Goal: Task Accomplishment & Management: Manage account settings

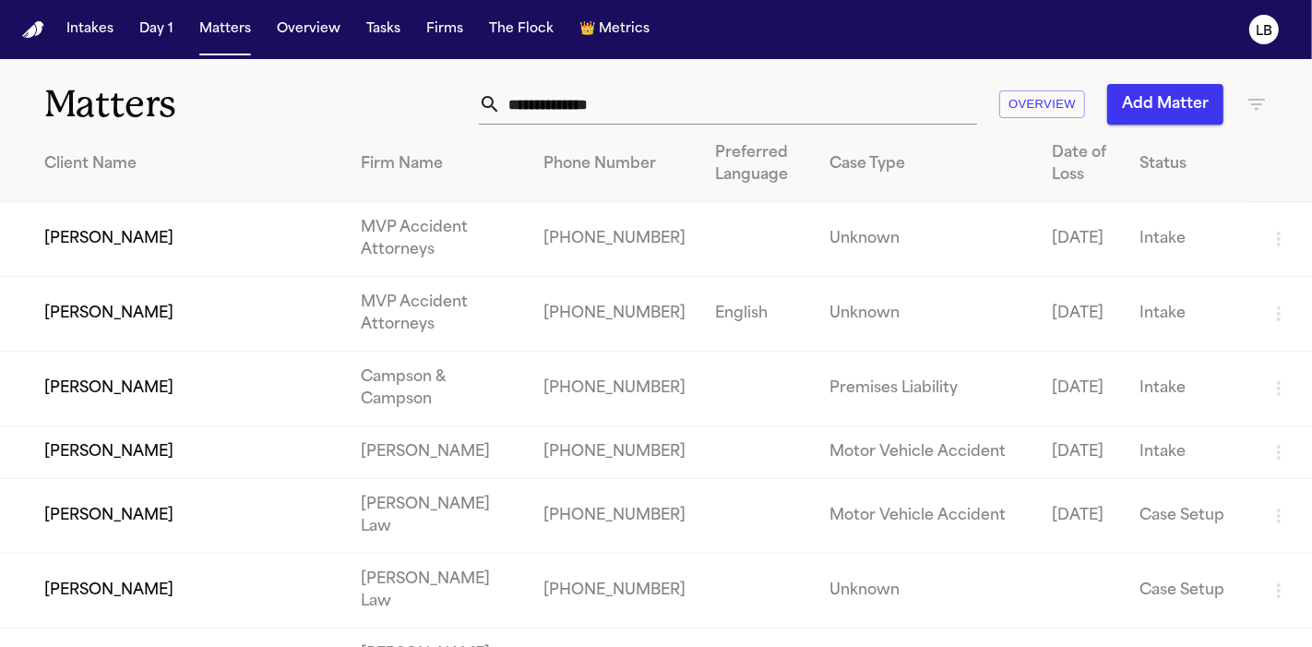
scroll to position [1505, 0]
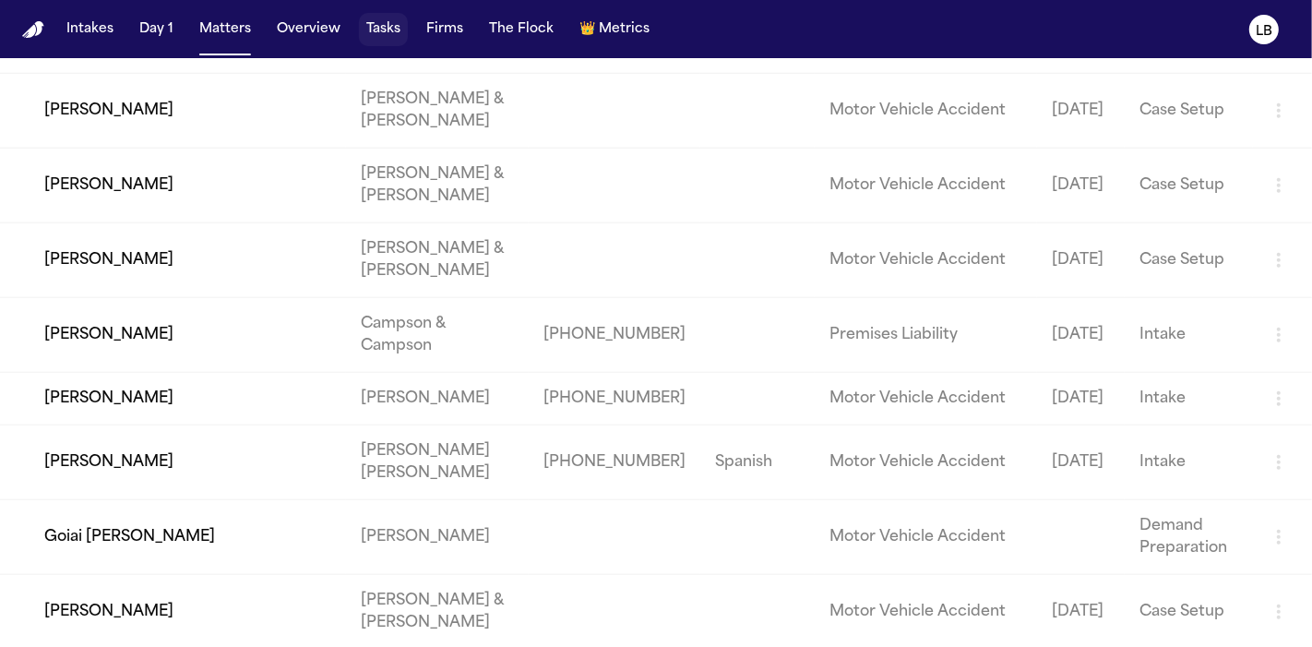
click at [388, 40] on button "Tasks" at bounding box center [383, 29] width 49 height 33
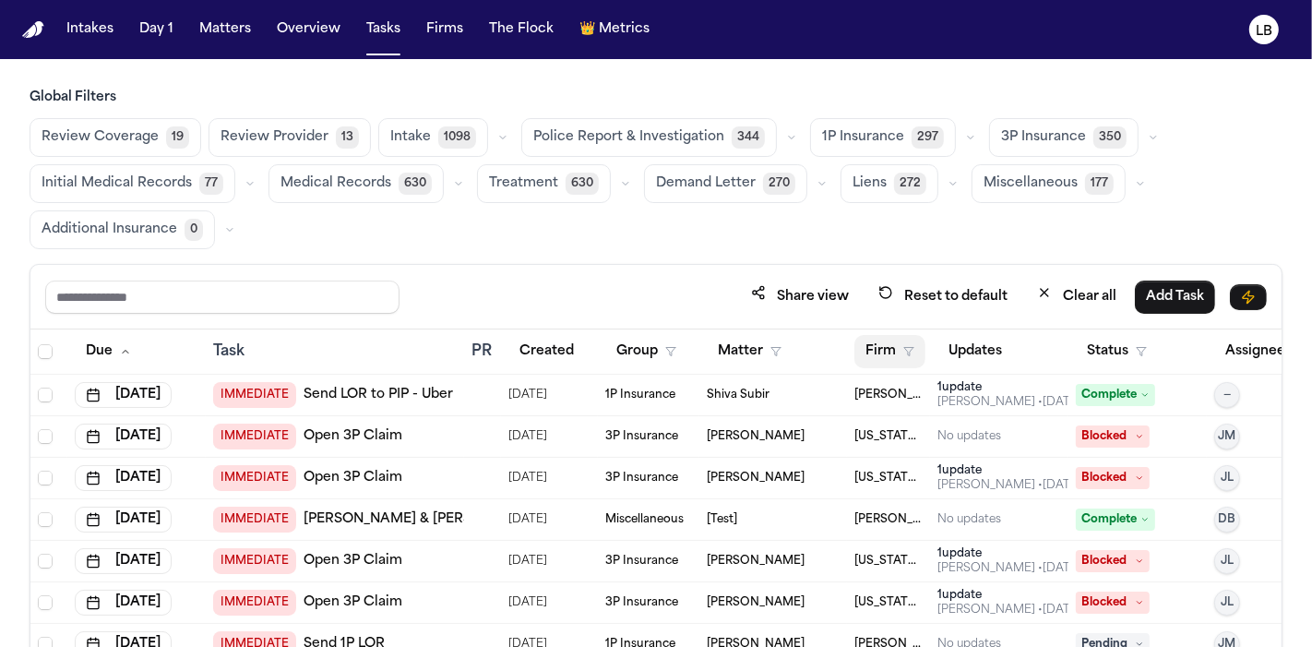
click at [888, 352] on button "Firm" at bounding box center [889, 351] width 71 height 33
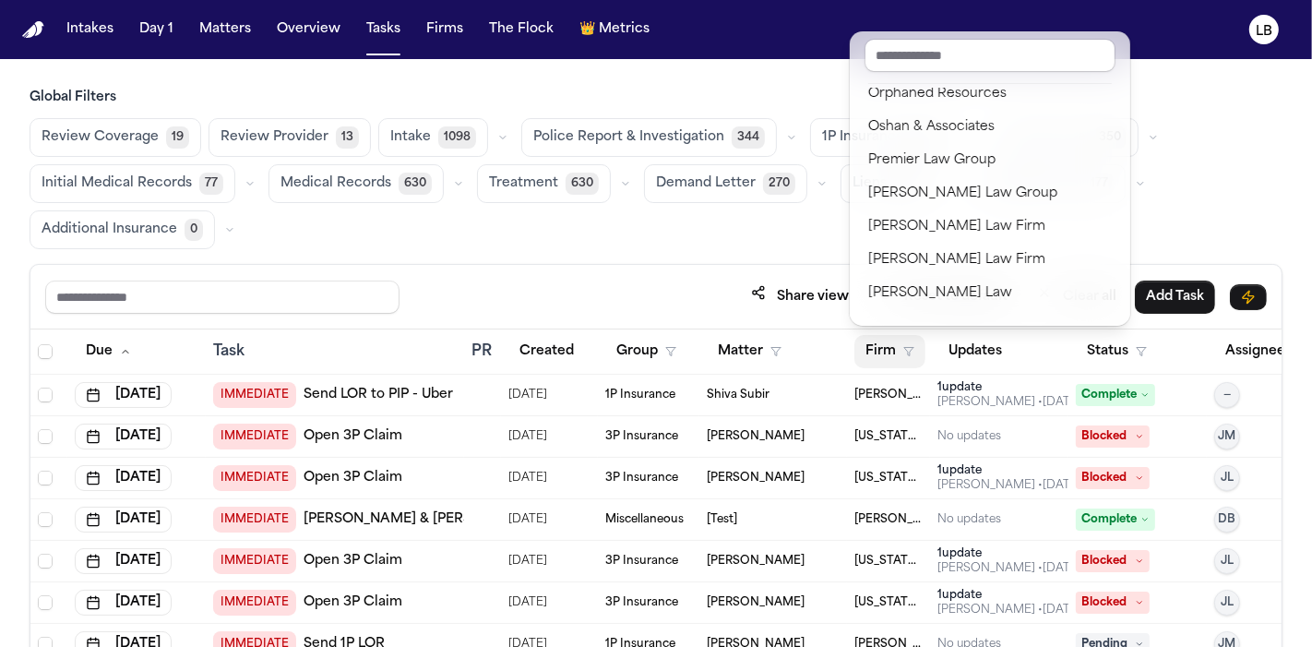
scroll to position [1639, 0]
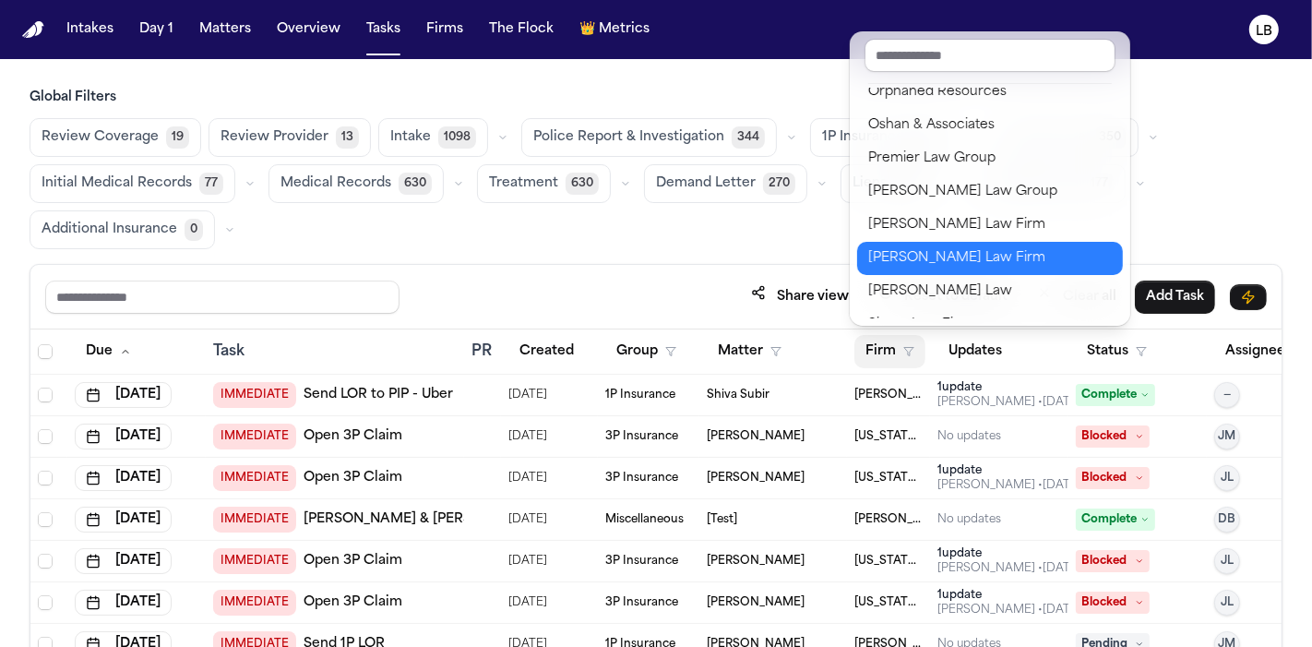
click at [923, 263] on div "[PERSON_NAME] Law Firm" at bounding box center [990, 258] width 244 height 22
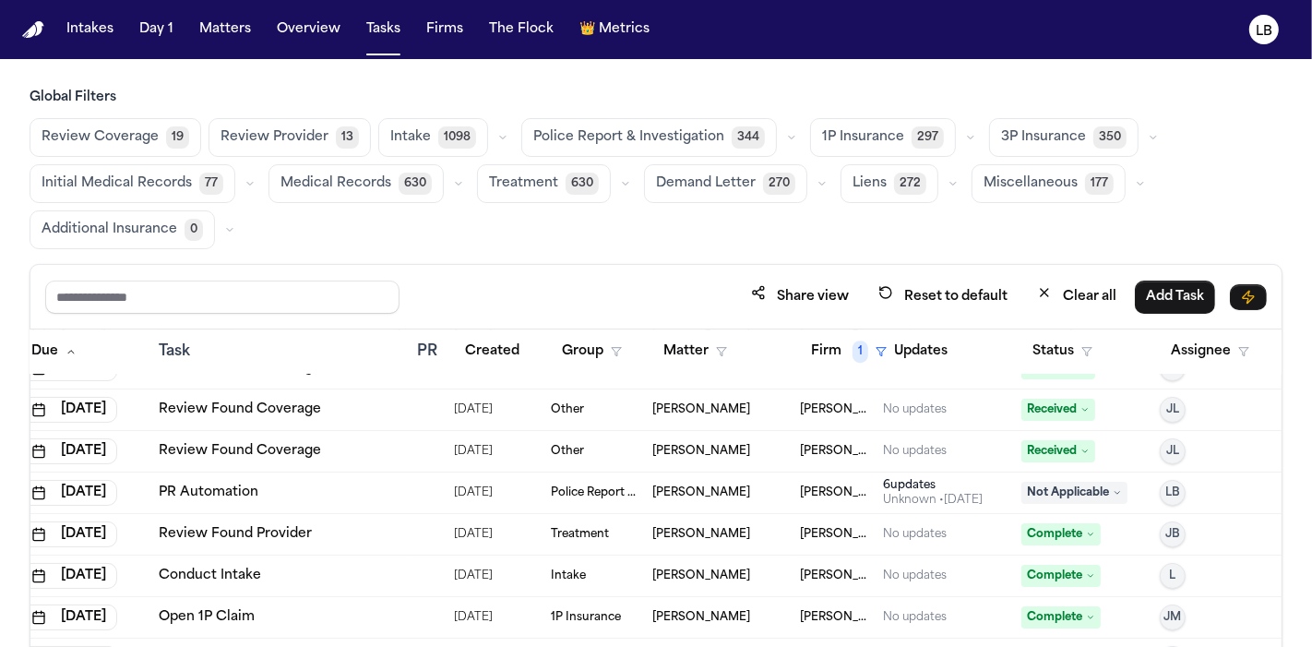
scroll to position [5134, 68]
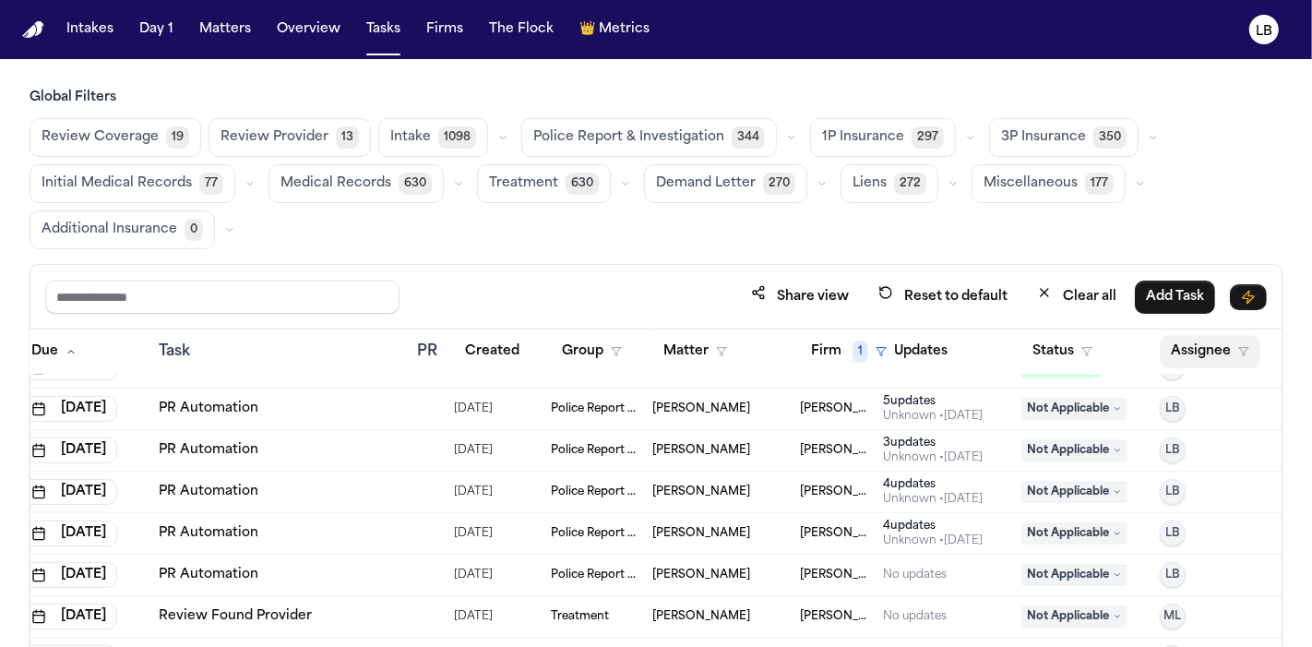
click at [1181, 354] on button "Assignee" at bounding box center [1210, 351] width 101 height 33
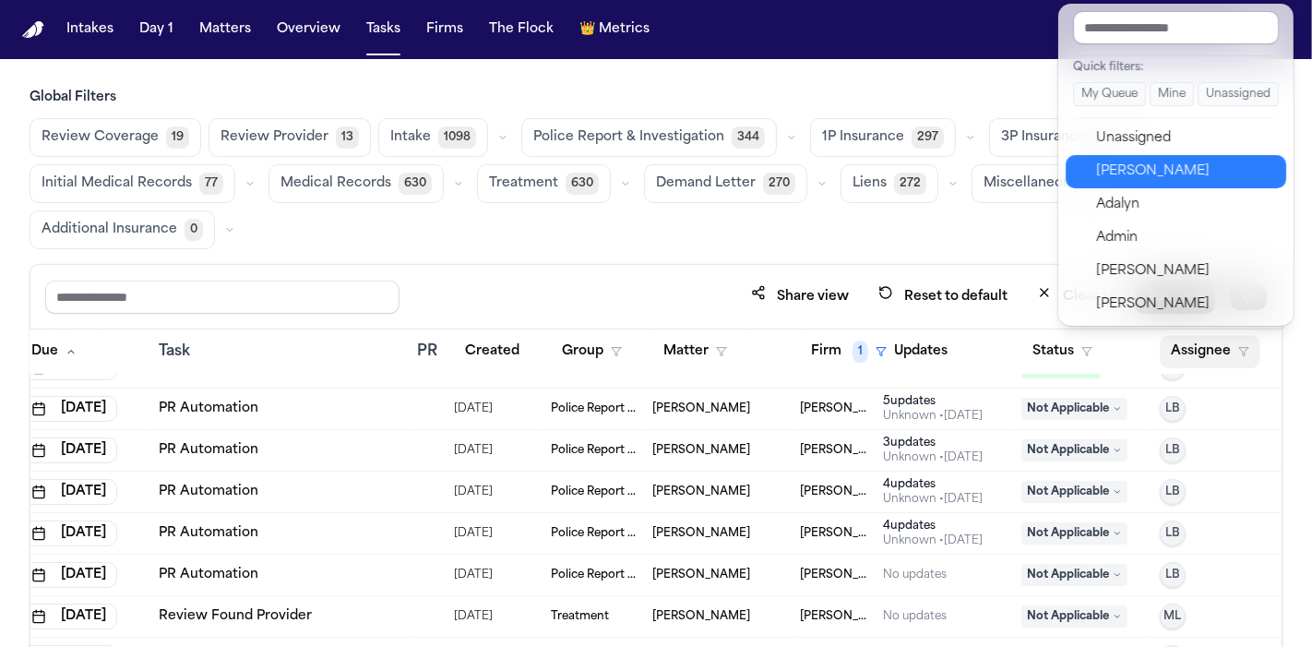
click at [1154, 158] on button "[PERSON_NAME]" at bounding box center [1176, 171] width 221 height 33
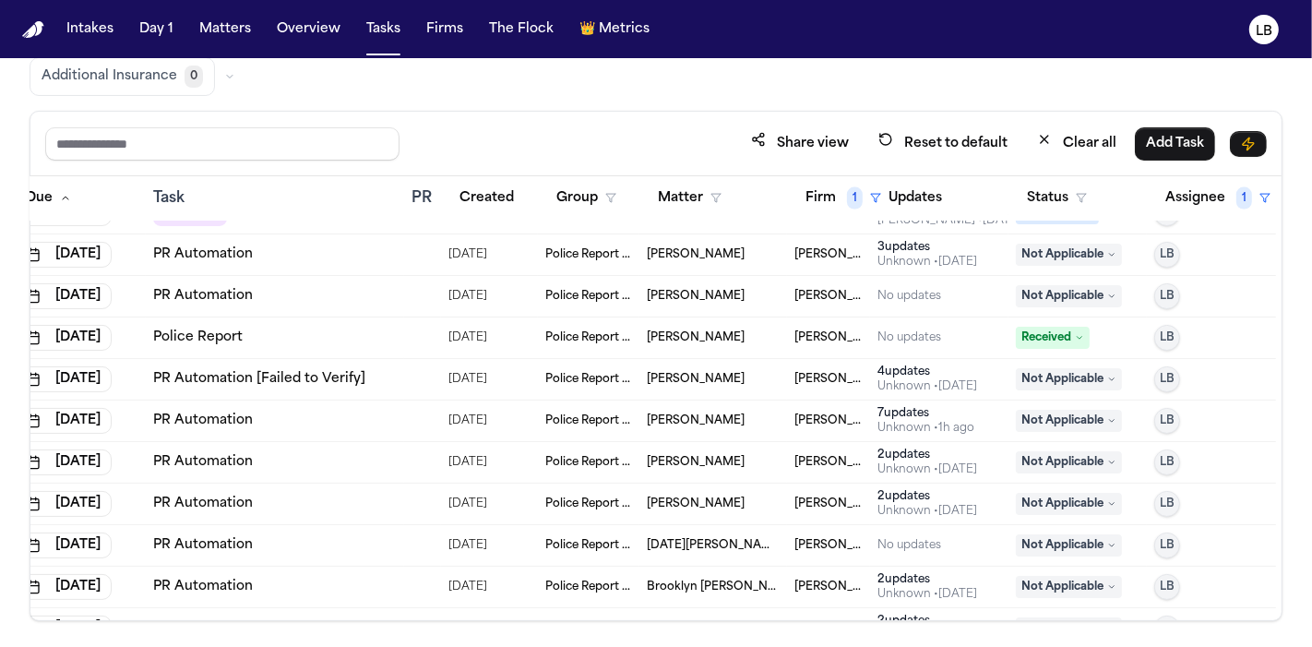
scroll to position [8183, 47]
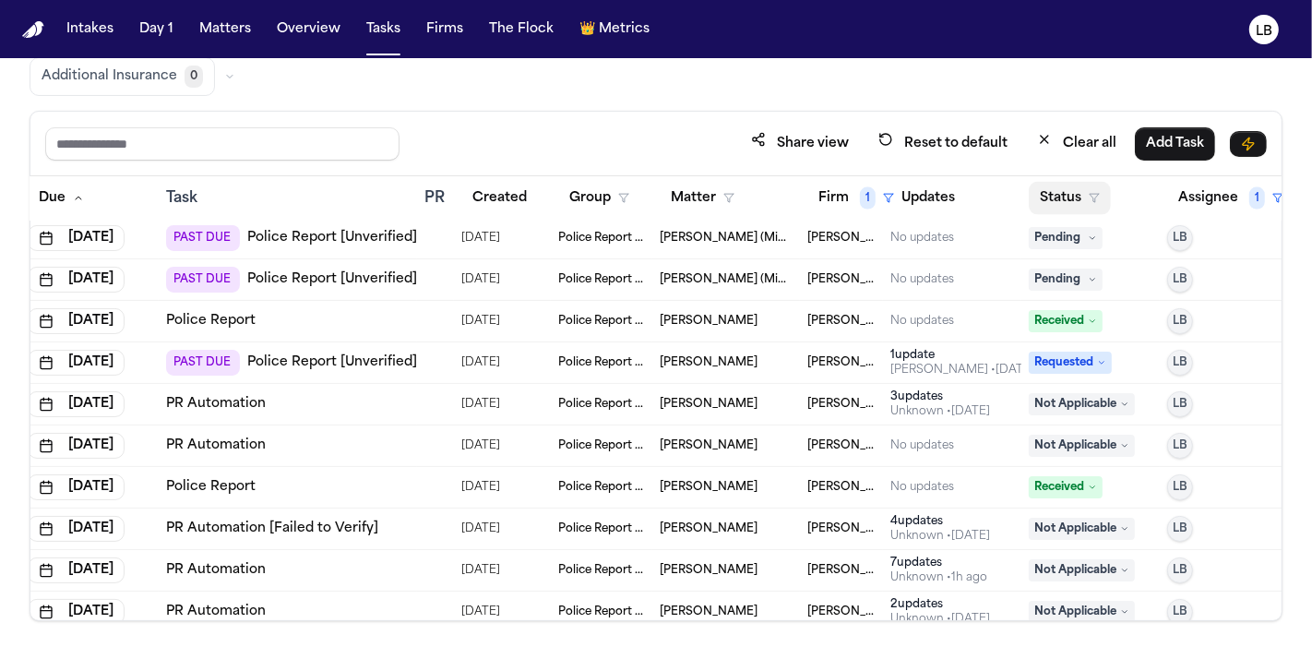
click at [1070, 188] on button "Status" at bounding box center [1070, 198] width 82 height 33
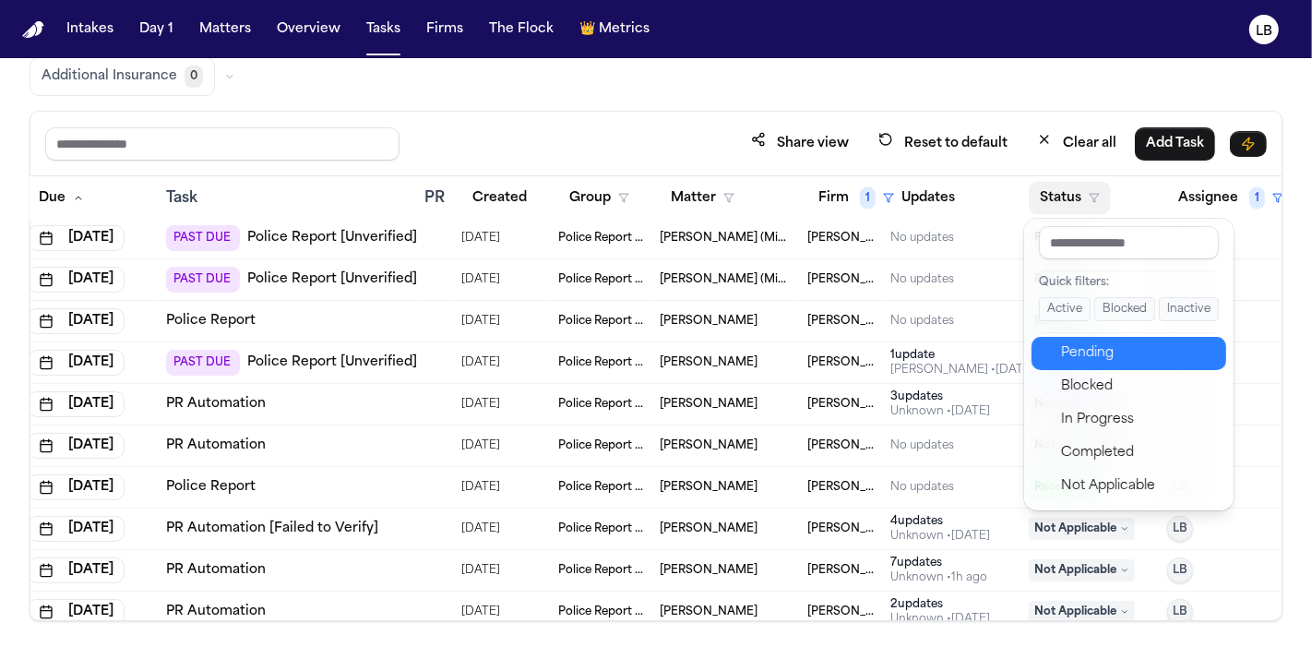
click at [1109, 342] on div "Pending" at bounding box center [1138, 353] width 154 height 22
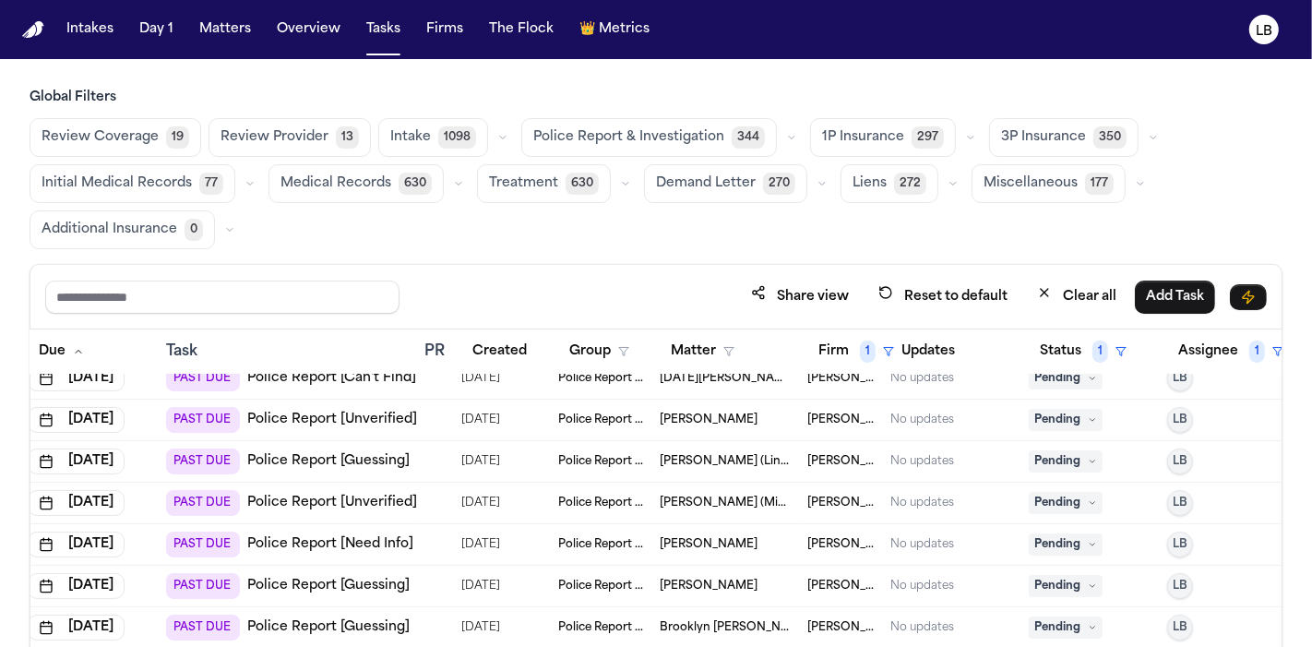
scroll to position [153, 0]
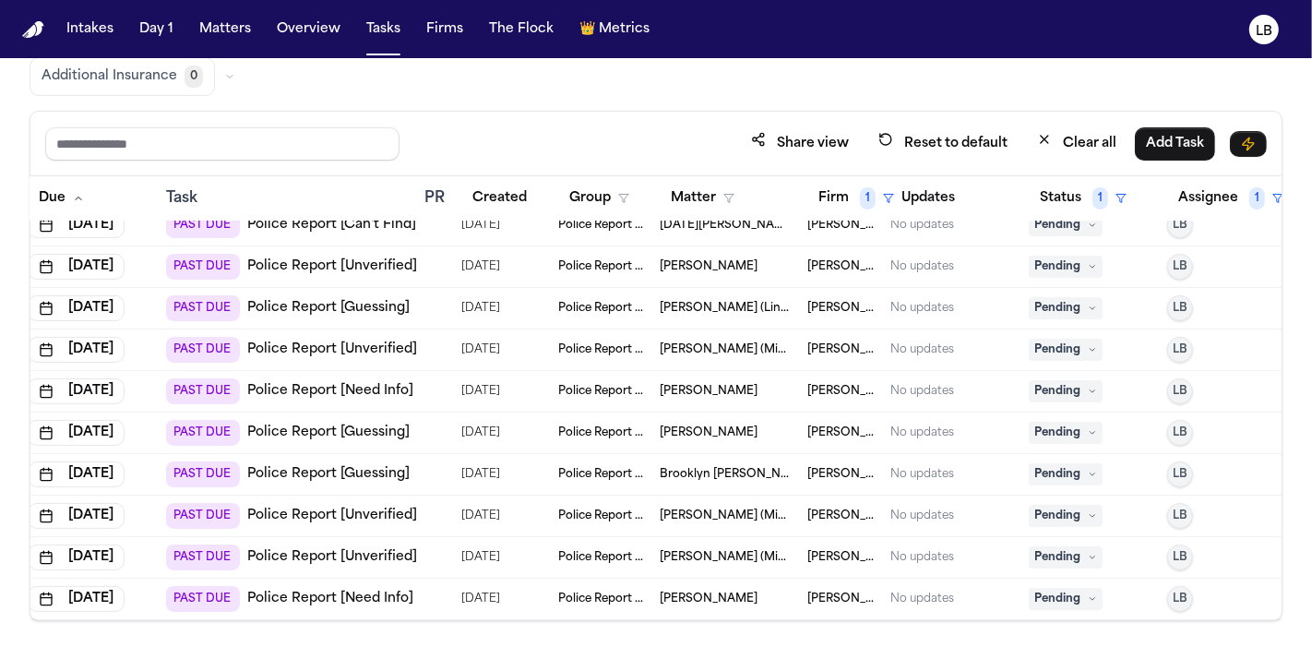
click at [627, 425] on span "Police Report & Investigation" at bounding box center [601, 432] width 87 height 15
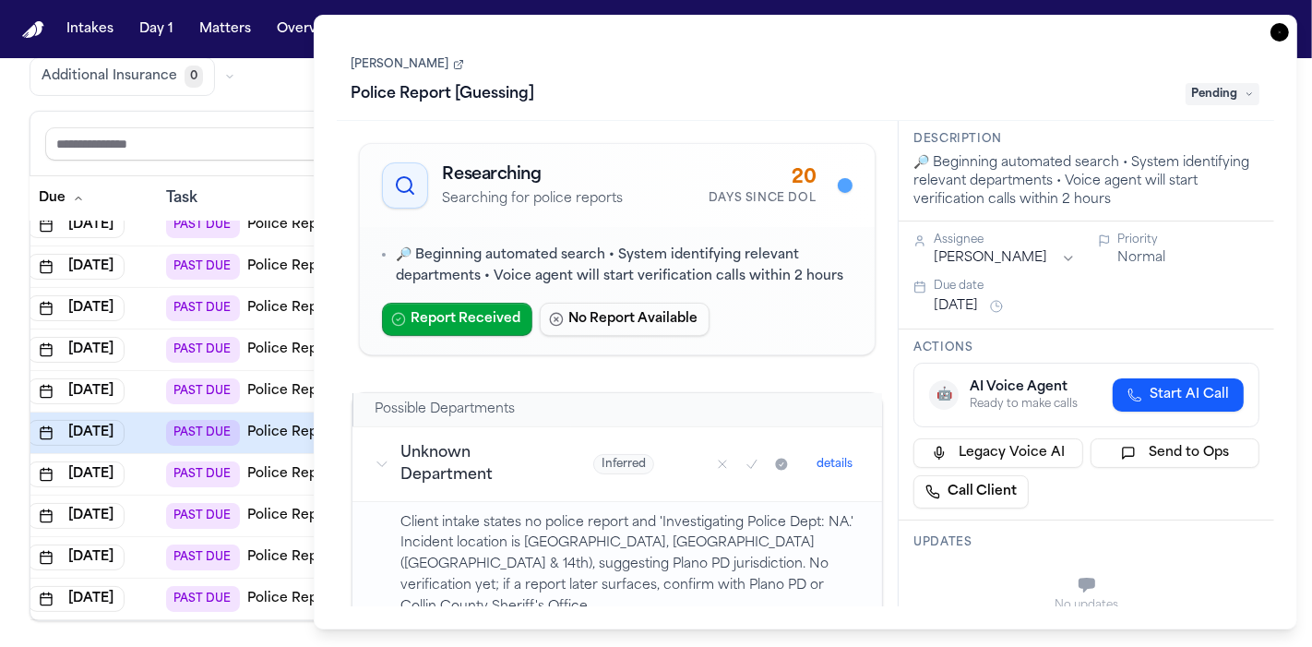
click at [400, 62] on link "[PERSON_NAME]" at bounding box center [408, 64] width 113 height 15
click at [1275, 37] on icon "button" at bounding box center [1279, 32] width 18 height 18
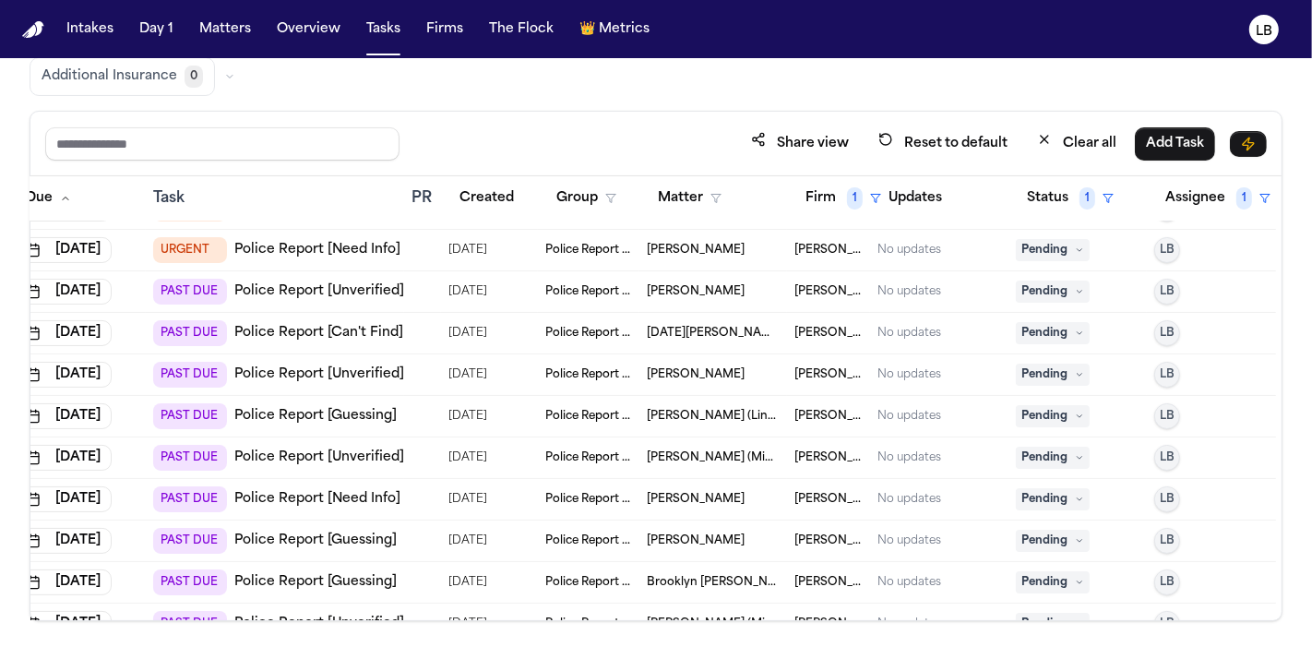
scroll to position [200, 73]
click at [808, 292] on span "[PERSON_NAME] Law Firm" at bounding box center [828, 290] width 68 height 15
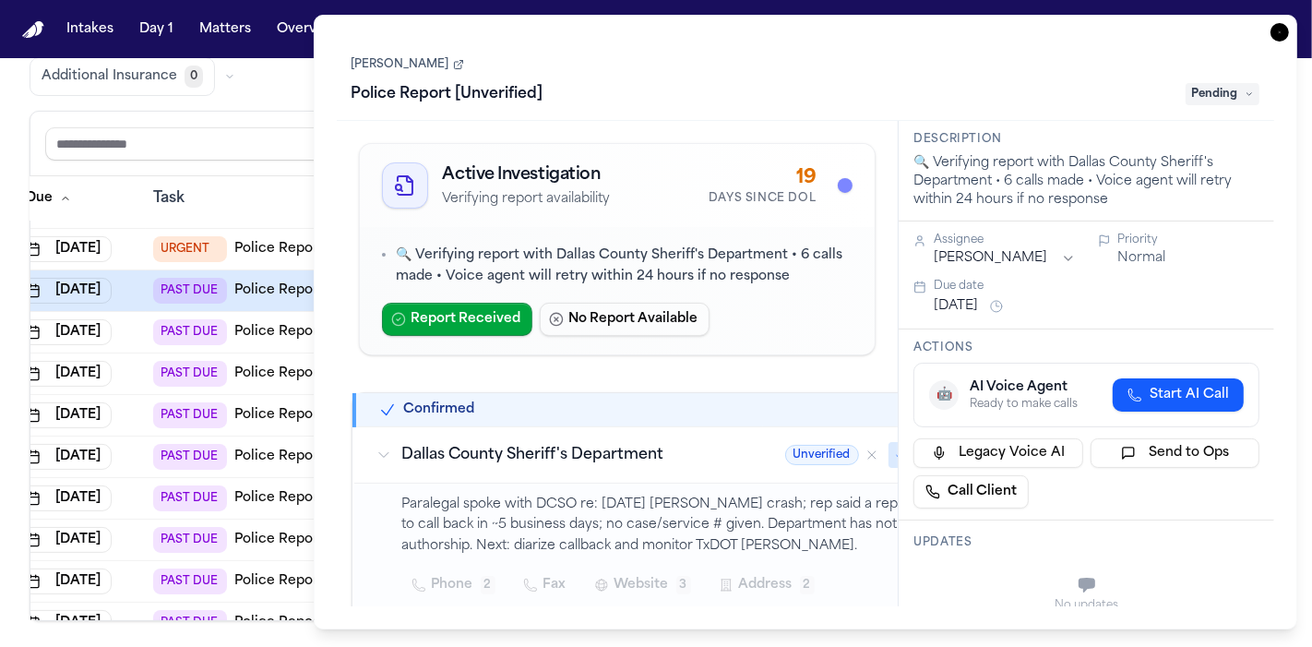
click at [422, 59] on link "[PERSON_NAME]" at bounding box center [408, 64] width 113 height 15
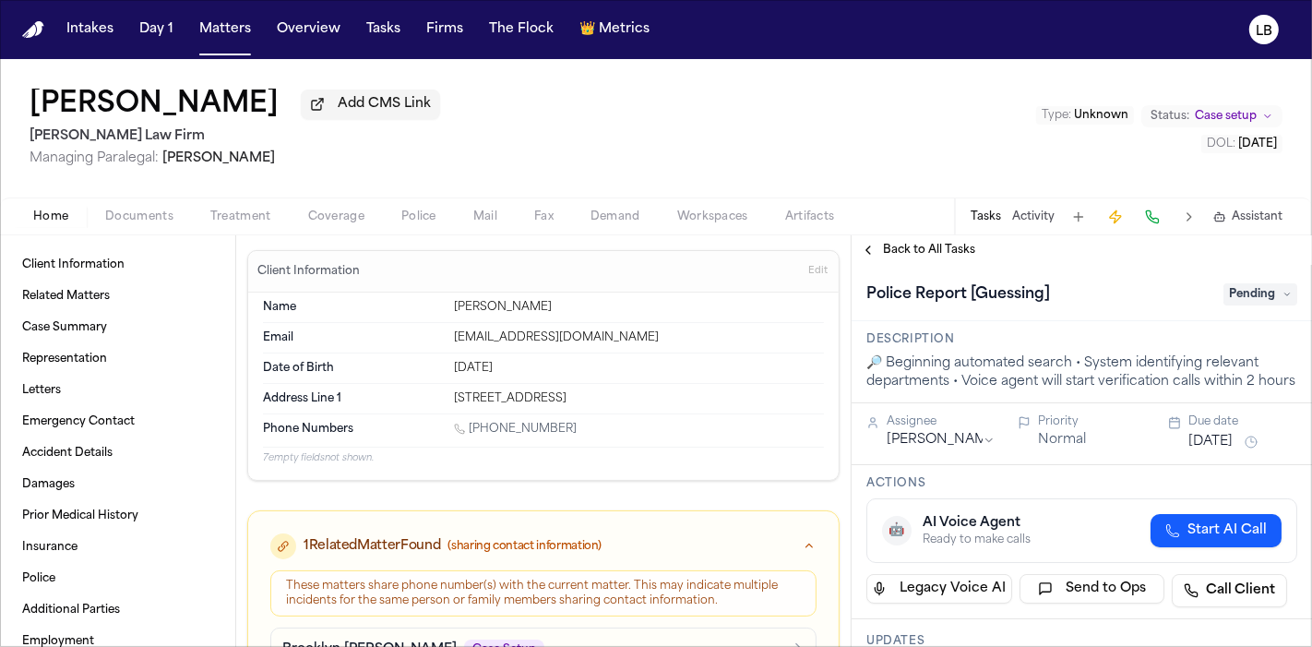
click at [134, 213] on span "Documents" at bounding box center [139, 216] width 68 height 15
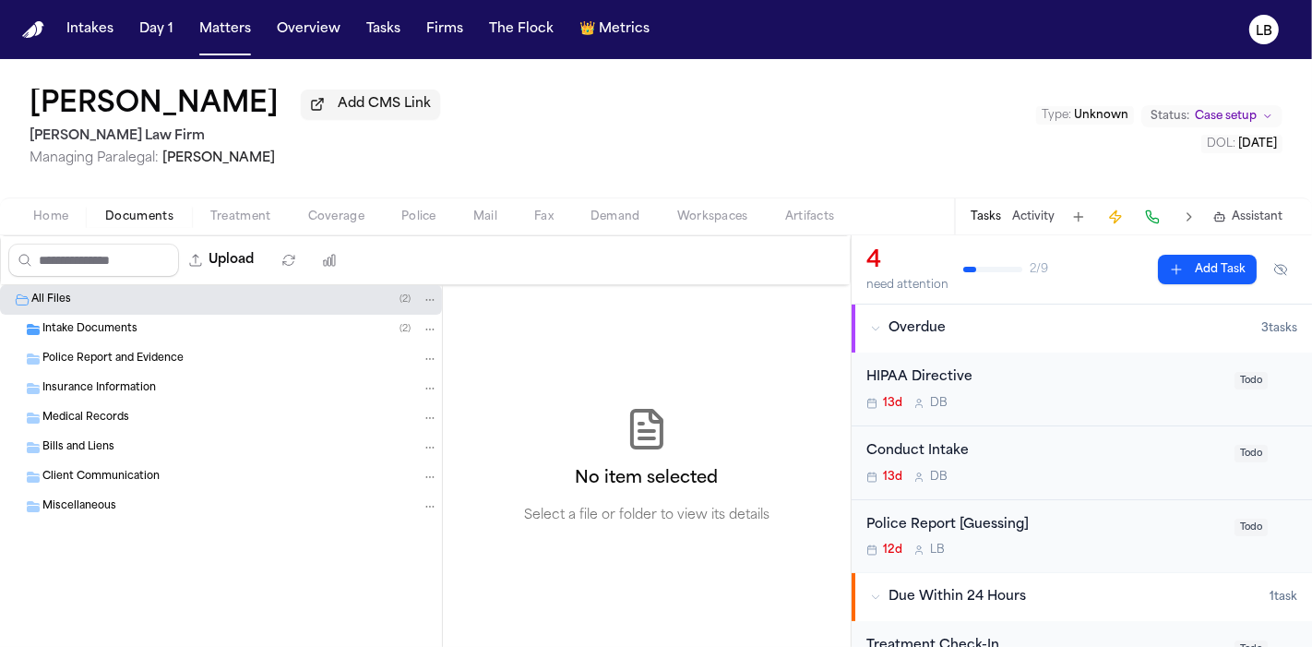
click at [158, 339] on div "Intake Documents ( 2 )" at bounding box center [221, 330] width 442 height 30
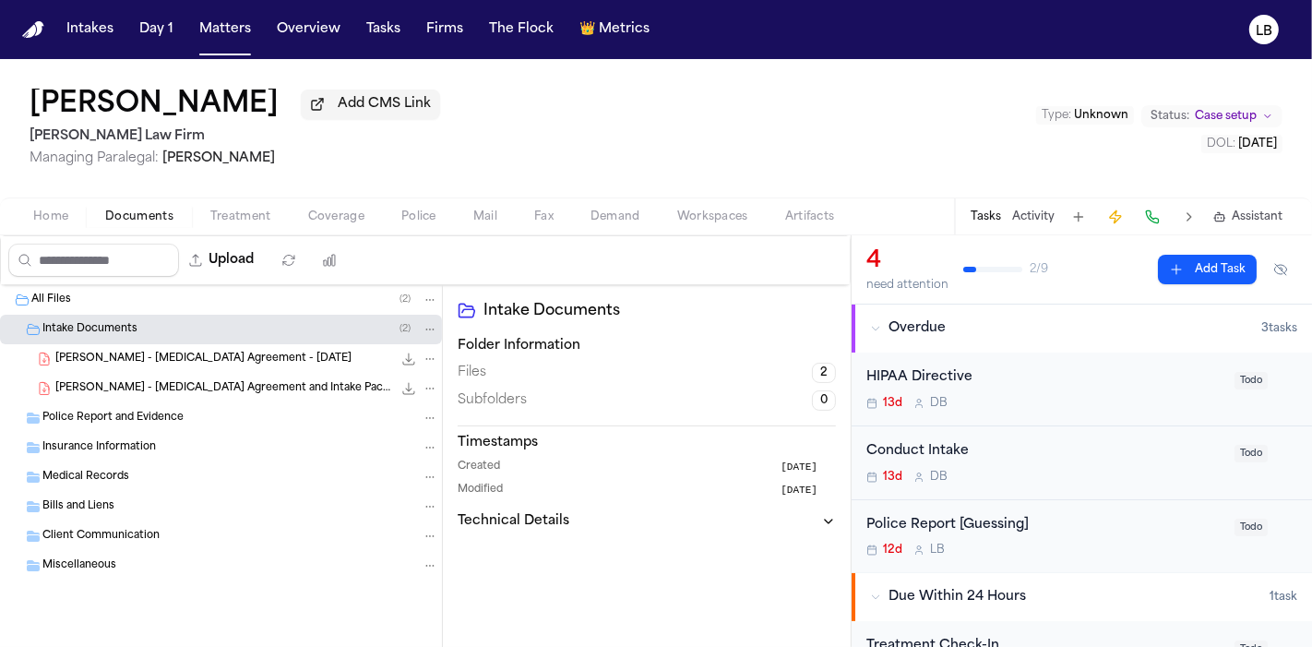
click at [171, 403] on div "Police Report and Evidence" at bounding box center [221, 418] width 442 height 30
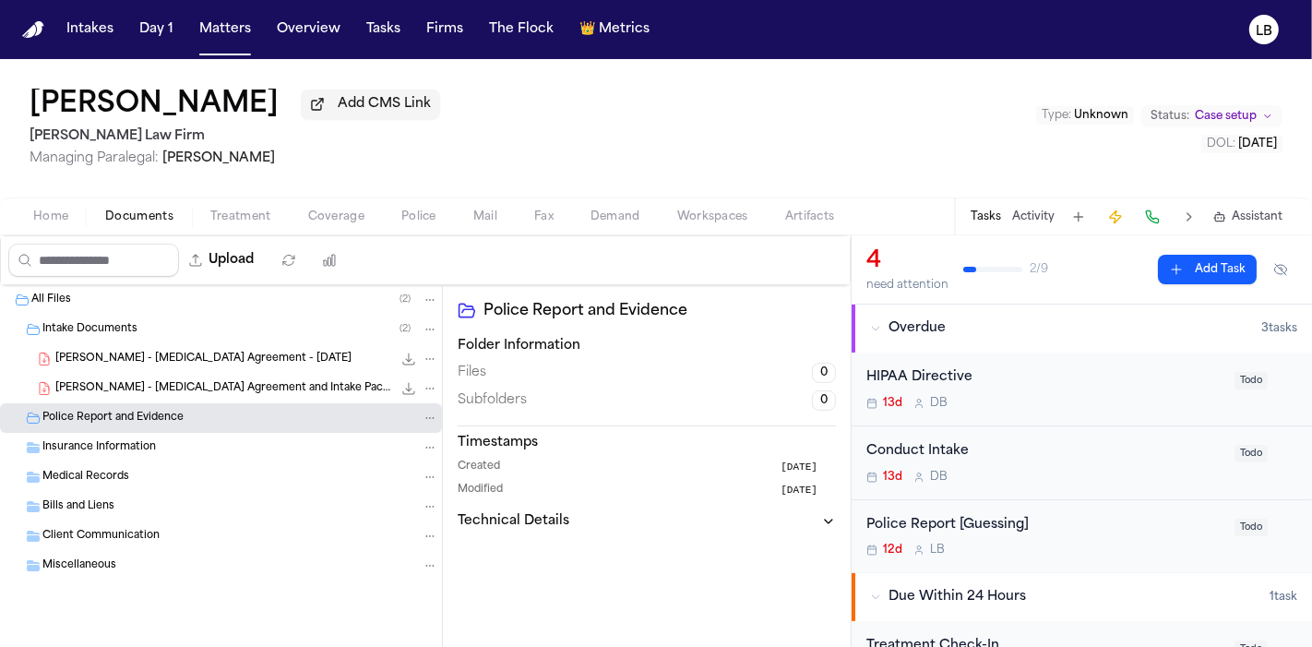
click at [136, 386] on span "[PERSON_NAME] - [MEDICAL_DATA] Agreement and Intake Packet - [DATE]" at bounding box center [223, 389] width 337 height 16
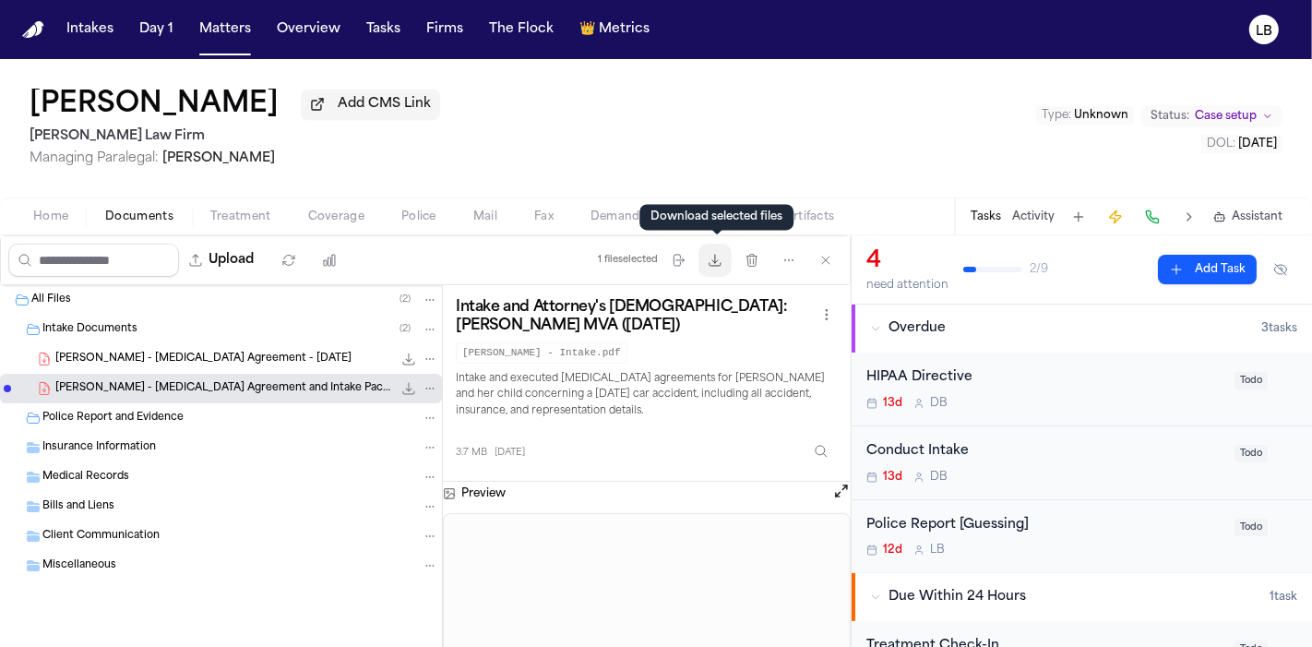
click at [717, 268] on button "Download files" at bounding box center [714, 260] width 33 height 33
click at [984, 214] on button "Tasks" at bounding box center [986, 216] width 30 height 15
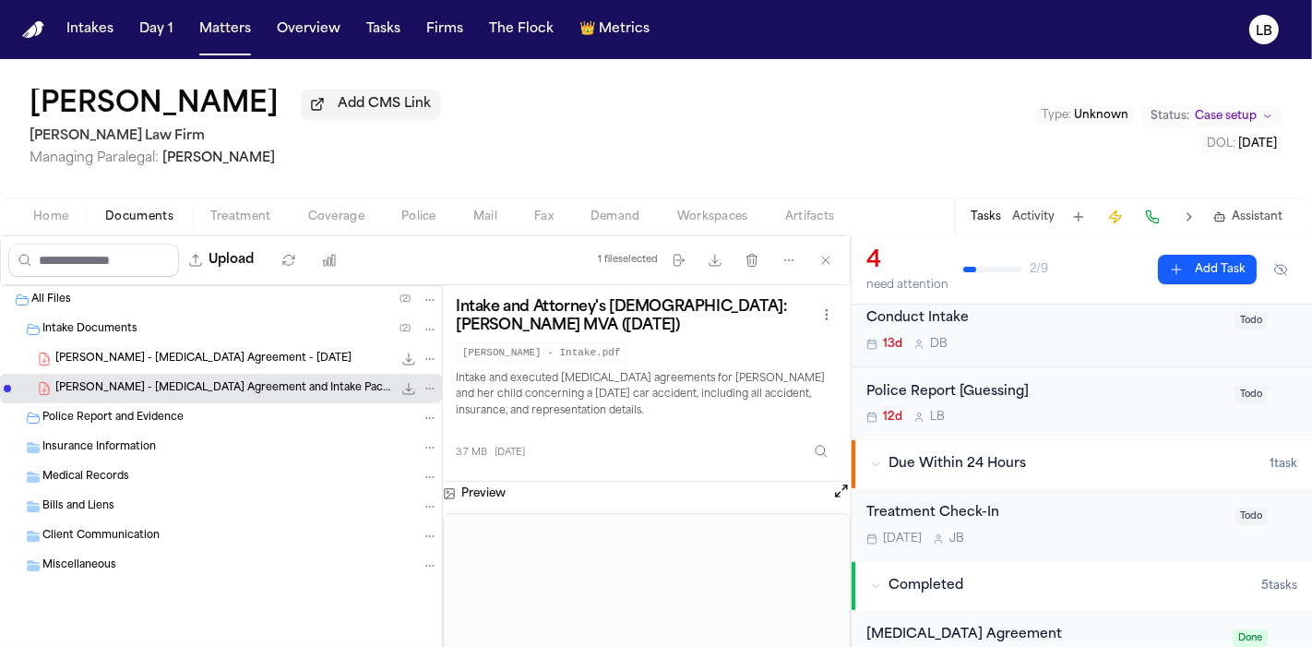
scroll to position [132, 0]
click at [1054, 396] on div "Police Report [Guessing]" at bounding box center [1044, 393] width 357 height 21
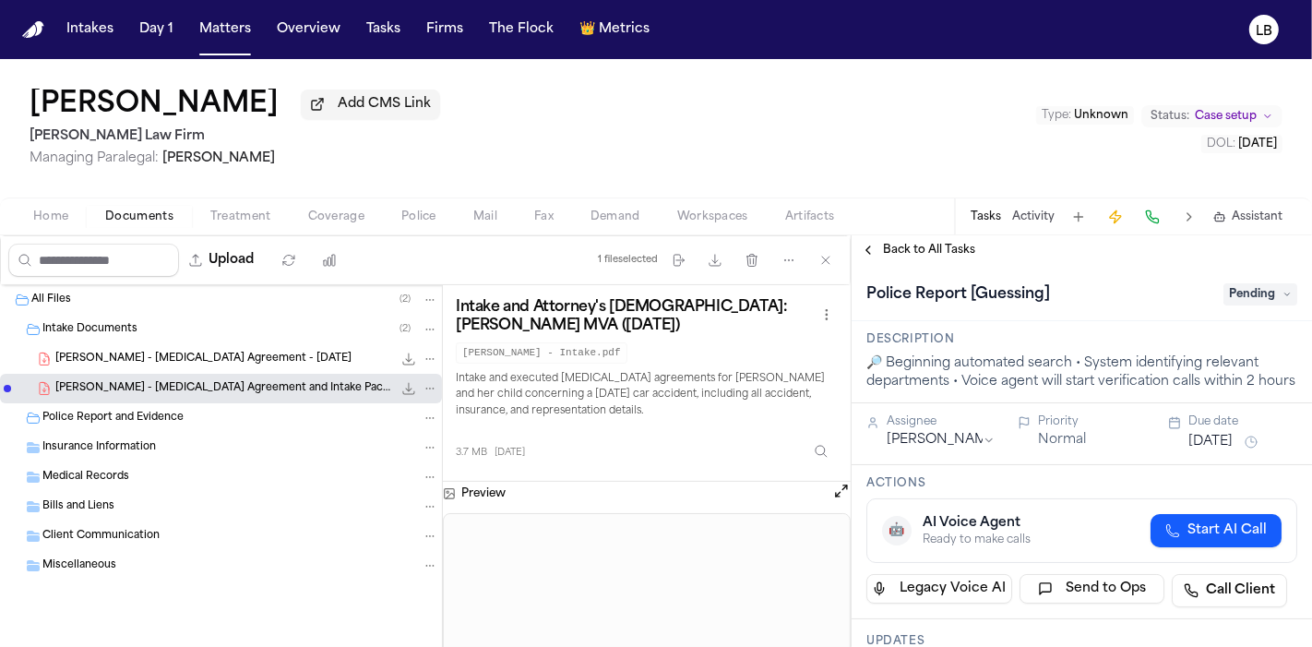
click at [1213, 304] on div "Police Report [Guessing] Pending" at bounding box center [1081, 295] width 431 height 30
click at [1223, 293] on span "Pending" at bounding box center [1260, 294] width 74 height 22
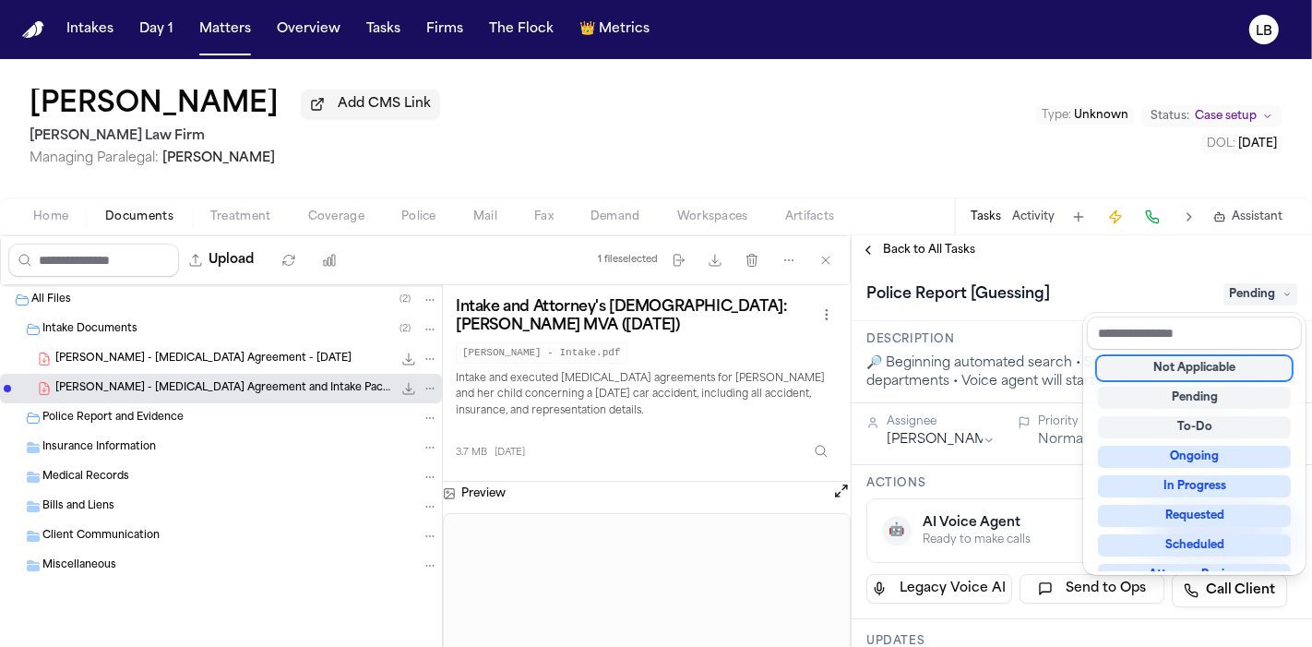
click at [1236, 364] on div "Not Applicable" at bounding box center [1194, 368] width 193 height 22
click at [381, 21] on div "Intakes Day 1 Matters Overview Tasks Firms The Flock 👑 Metrics LB Zoe Mckay Add…" at bounding box center [656, 323] width 1312 height 647
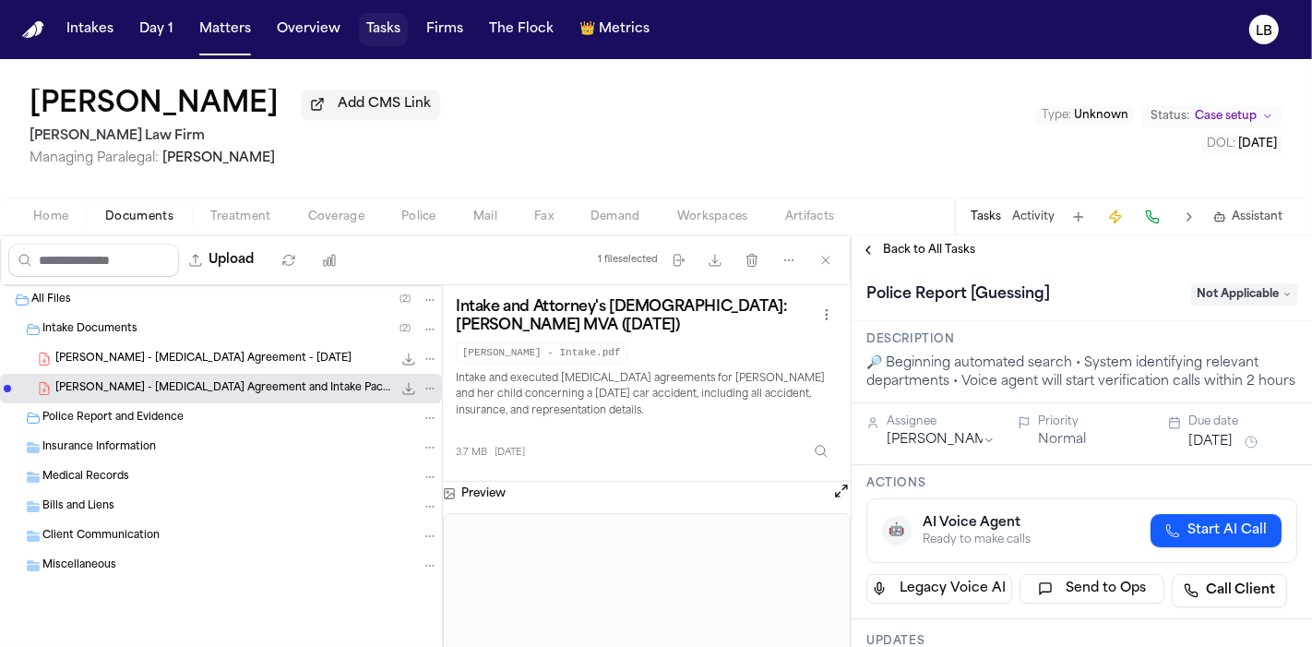
click at [381, 21] on button "Tasks" at bounding box center [383, 29] width 49 height 33
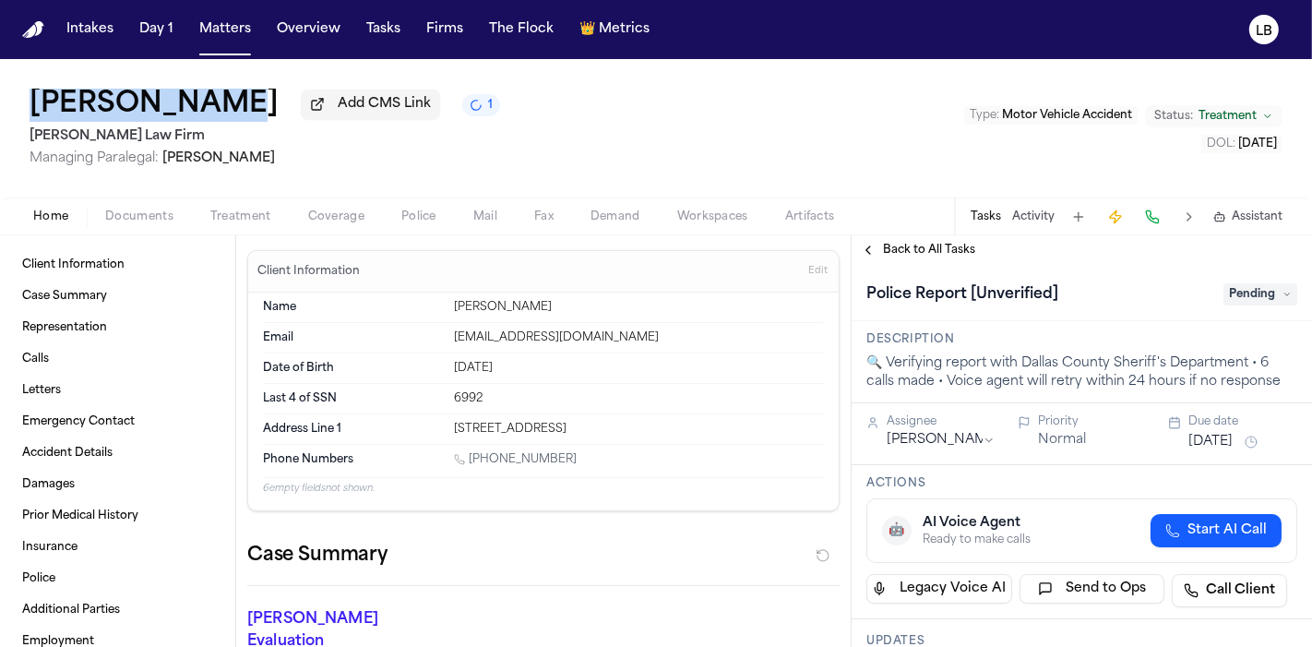
drag, startPoint x: 217, startPoint y: 118, endPoint x: 0, endPoint y: 78, distance: 220.6
click at [0, 78] on div "Adnaan Iqbal Add CMS Link 1 Ruy Mireles Law Firm Managing Paralegal: Jessica Ba…" at bounding box center [656, 128] width 1312 height 138
copy h1 "Adnaan Iqbal"
click at [143, 211] on span "Documents" at bounding box center [139, 216] width 68 height 15
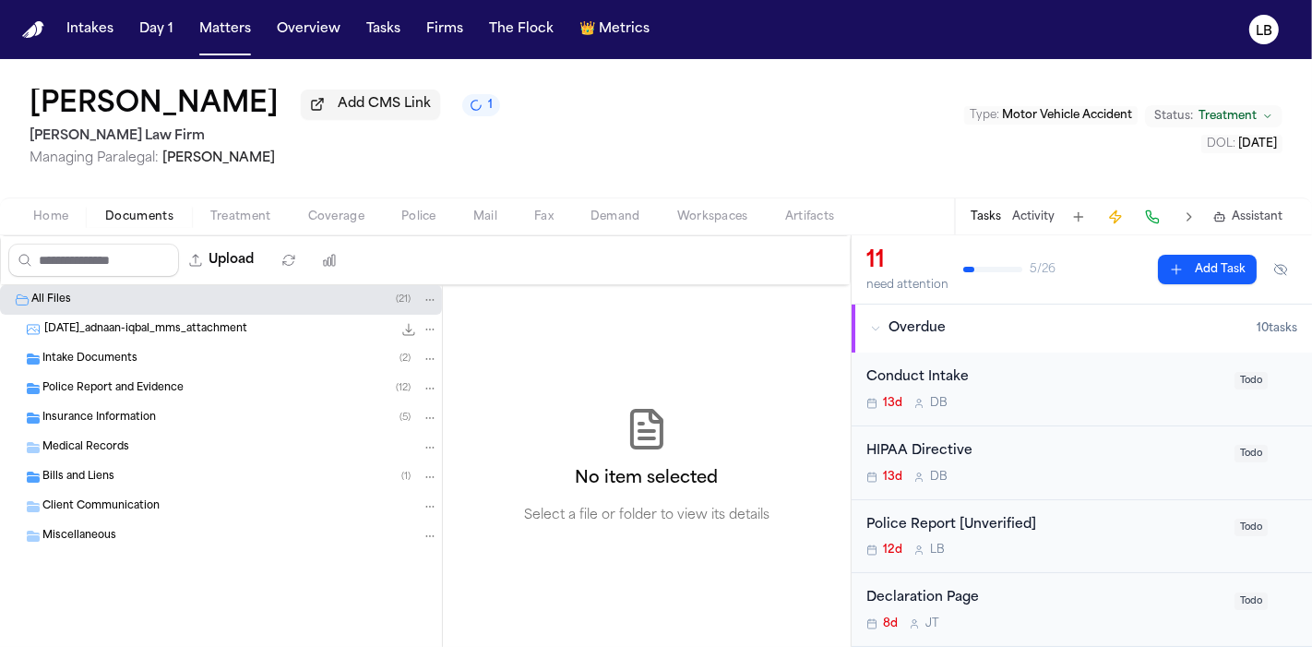
click at [205, 376] on div "Police Report and Evidence ( 12 )" at bounding box center [221, 389] width 442 height 30
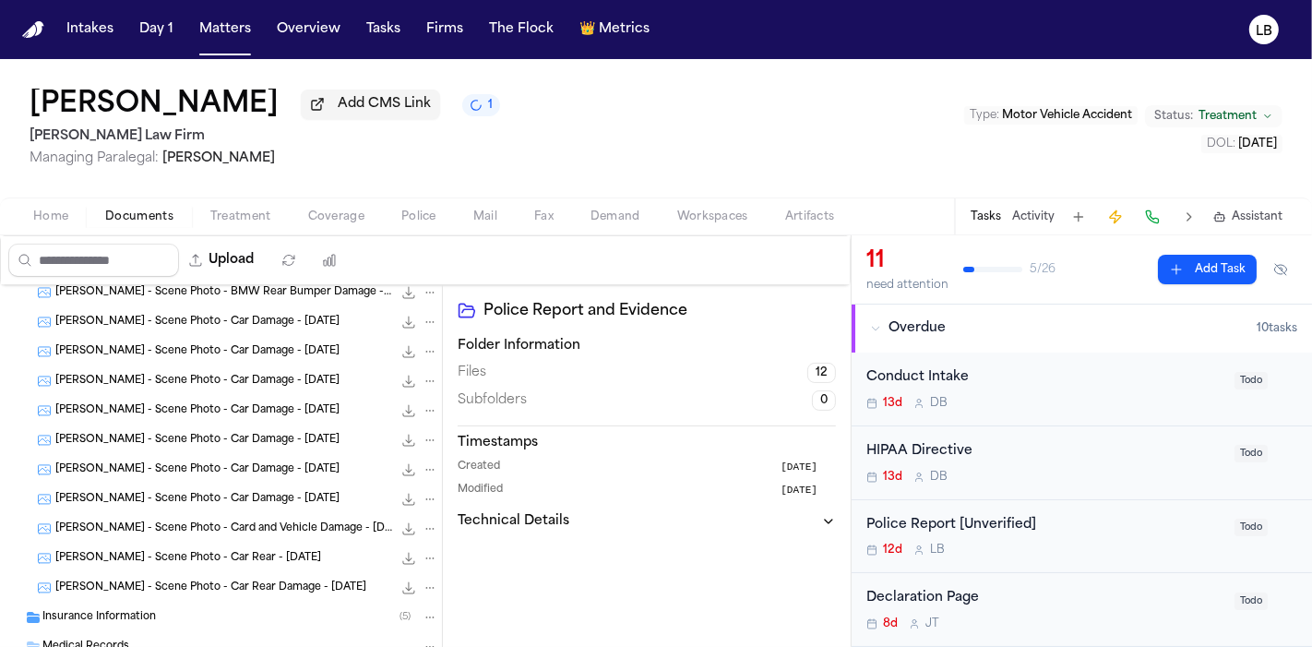
scroll to position [295, 0]
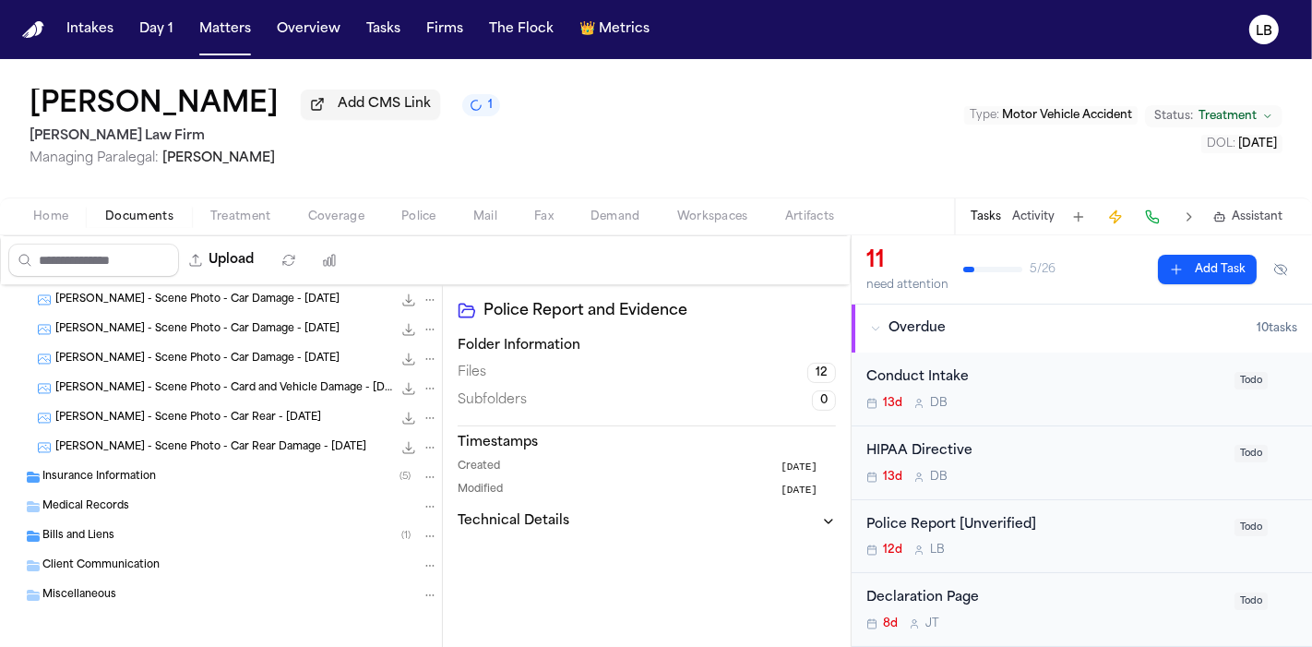
click at [277, 483] on div "Insurance Information ( 5 )" at bounding box center [221, 477] width 442 height 30
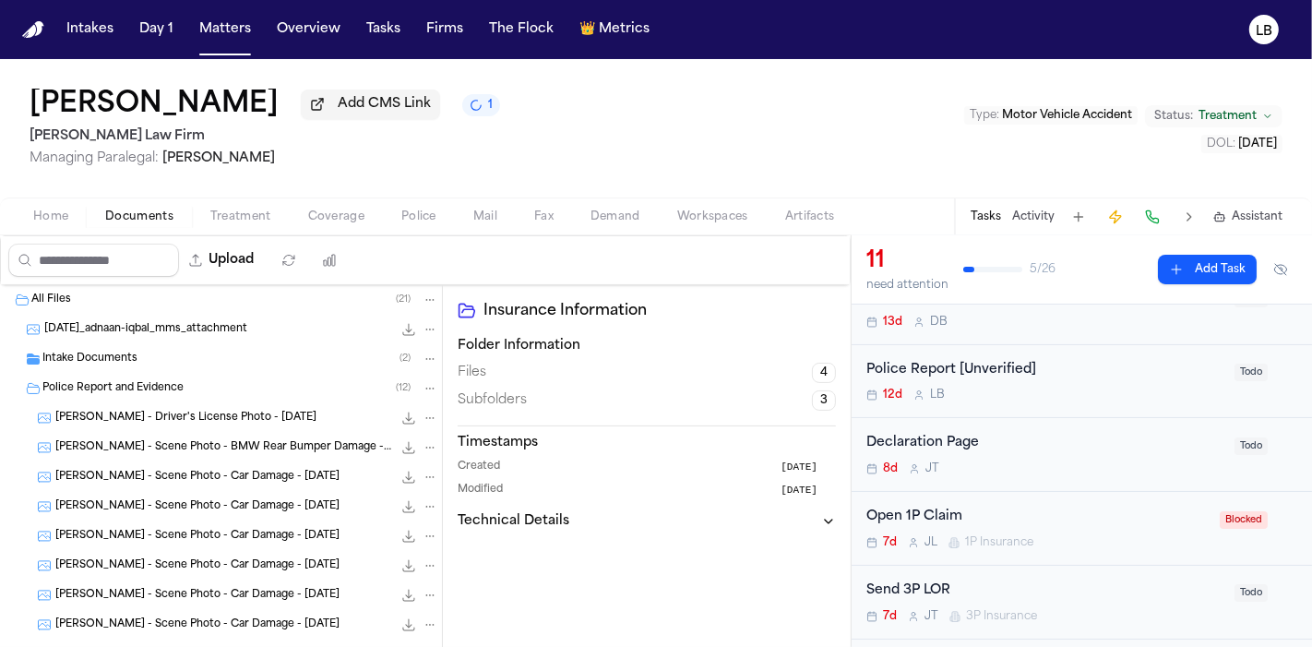
scroll to position [135, 0]
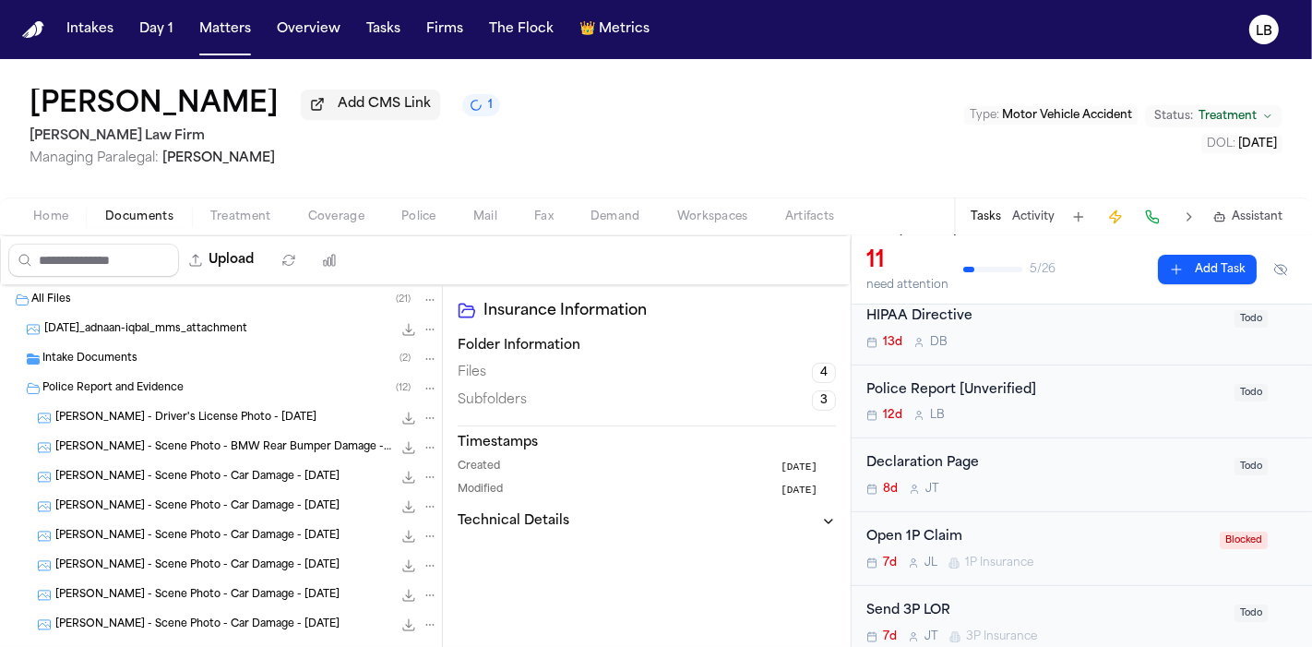
click at [983, 400] on div "Police Report [Unverified] 12d L B" at bounding box center [1044, 401] width 357 height 43
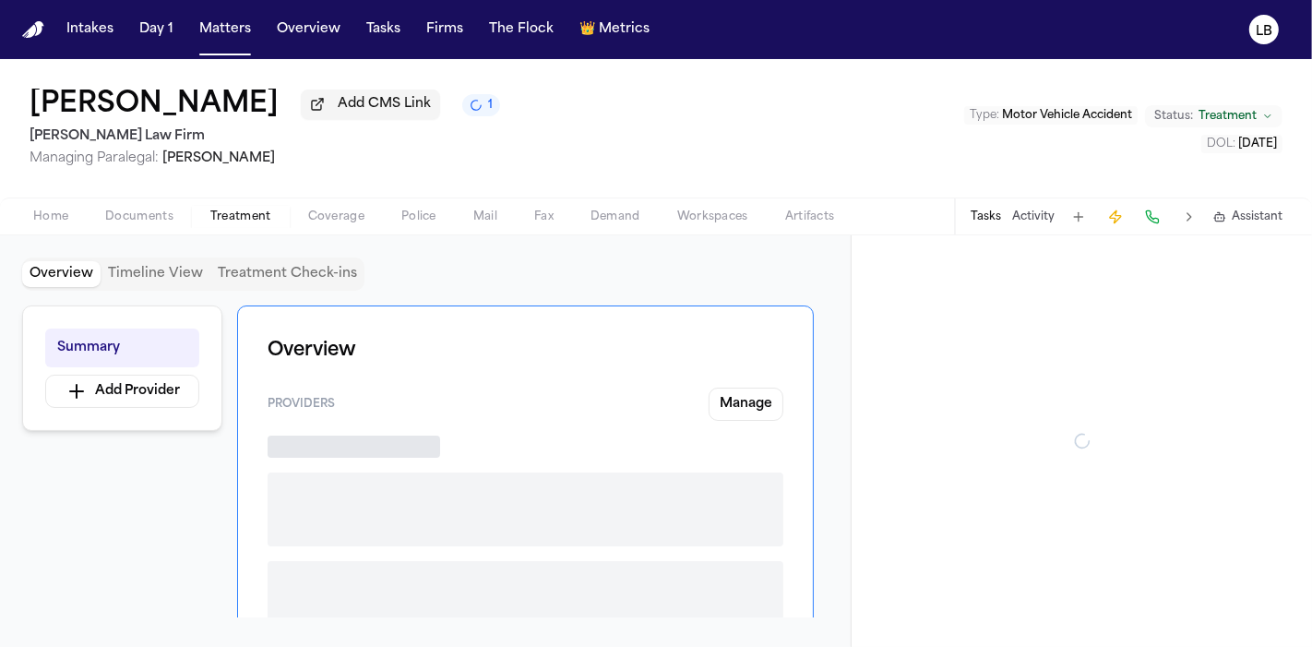
click at [233, 206] on button "Treatment" at bounding box center [241, 217] width 98 height 22
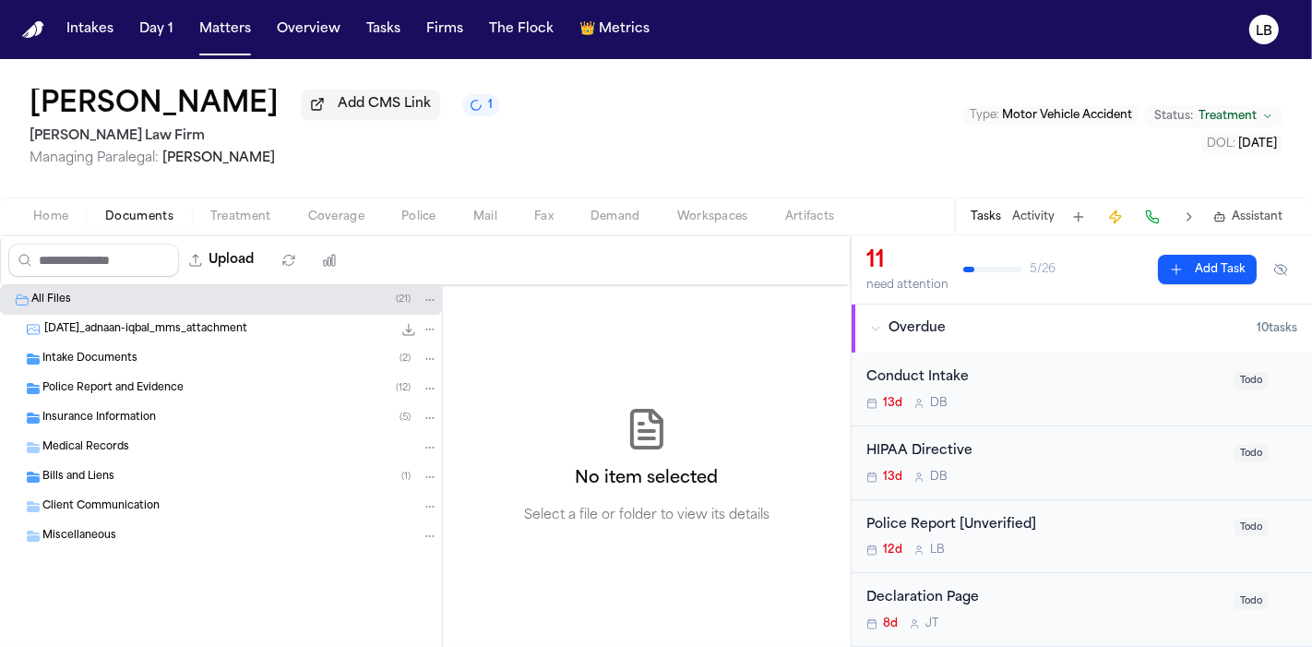
click at [138, 213] on span "Documents" at bounding box center [139, 216] width 68 height 15
click at [118, 357] on span "Intake Documents" at bounding box center [89, 360] width 95 height 16
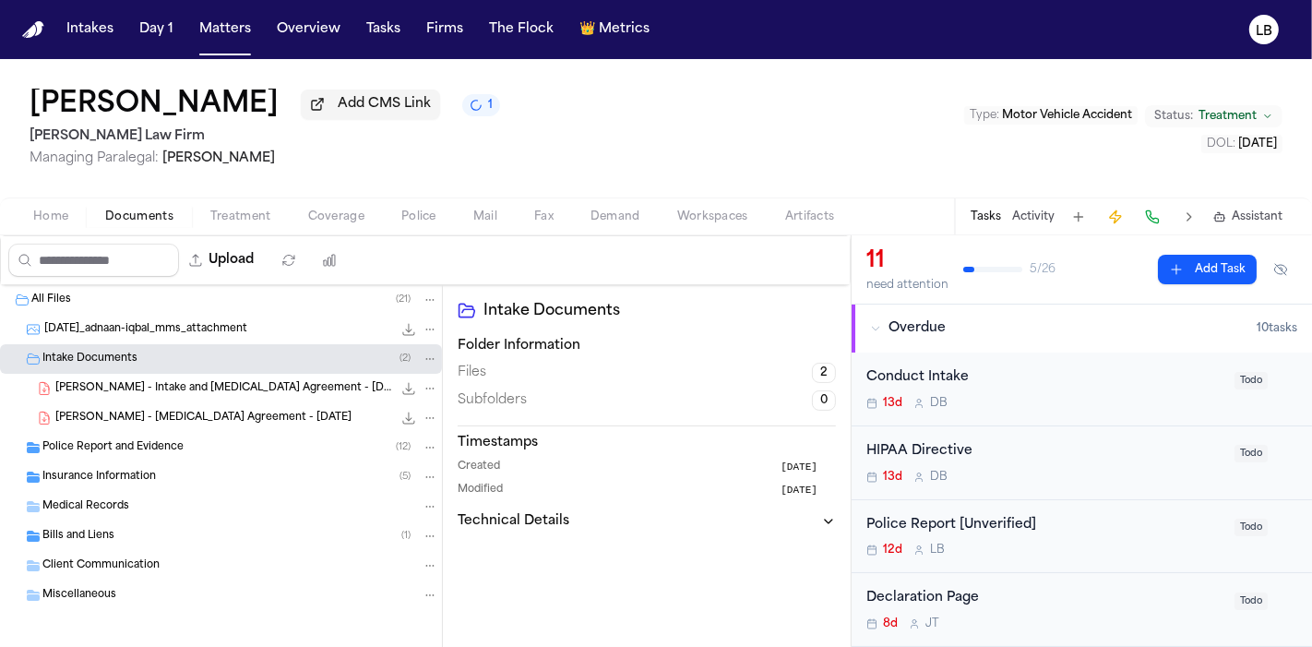
click at [152, 399] on div "A. Iqbal - Intake and Retainer Agreement - 9.4.25 1.8 MB • PDF" at bounding box center [221, 389] width 442 height 30
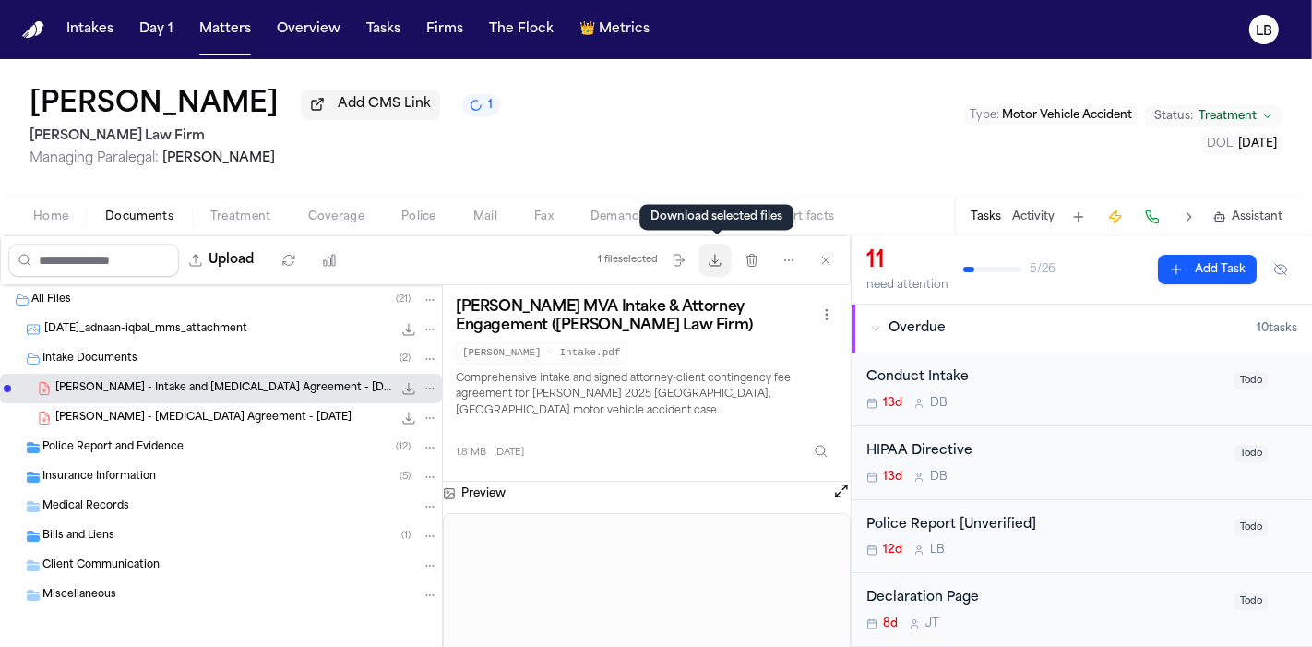
click at [718, 259] on icon "button" at bounding box center [715, 260] width 15 height 15
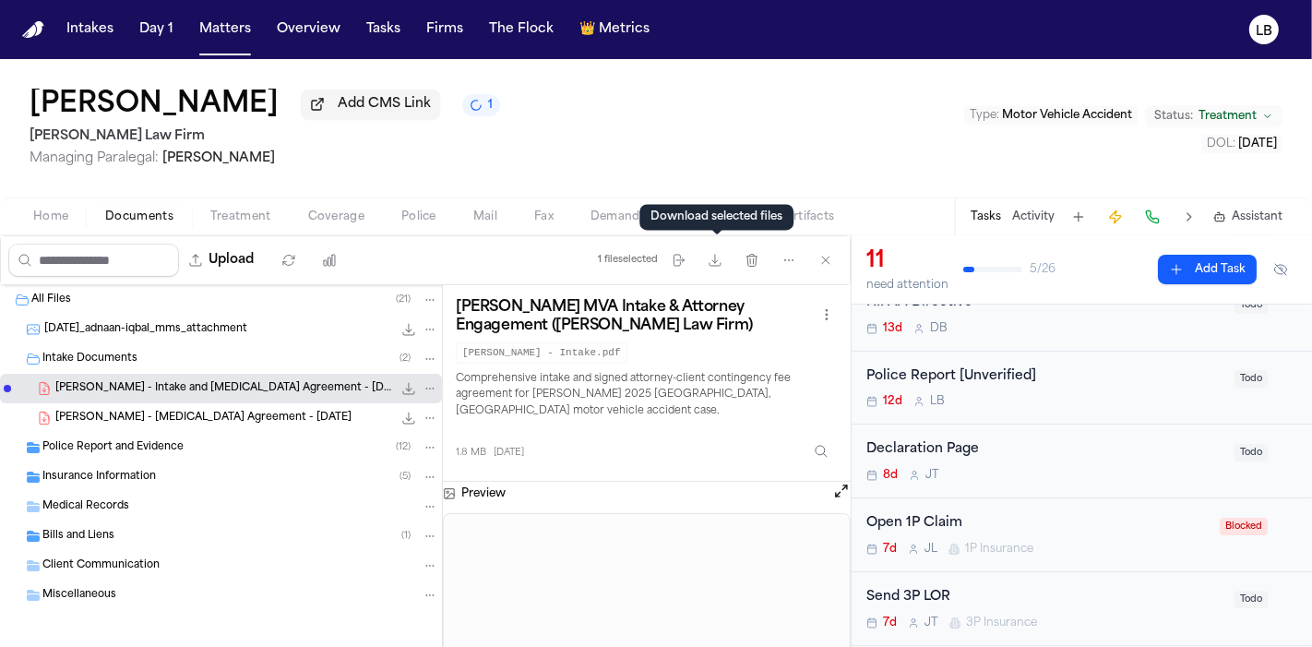
scroll to position [148, 0]
click at [1079, 399] on div "12d L B" at bounding box center [1044, 402] width 357 height 15
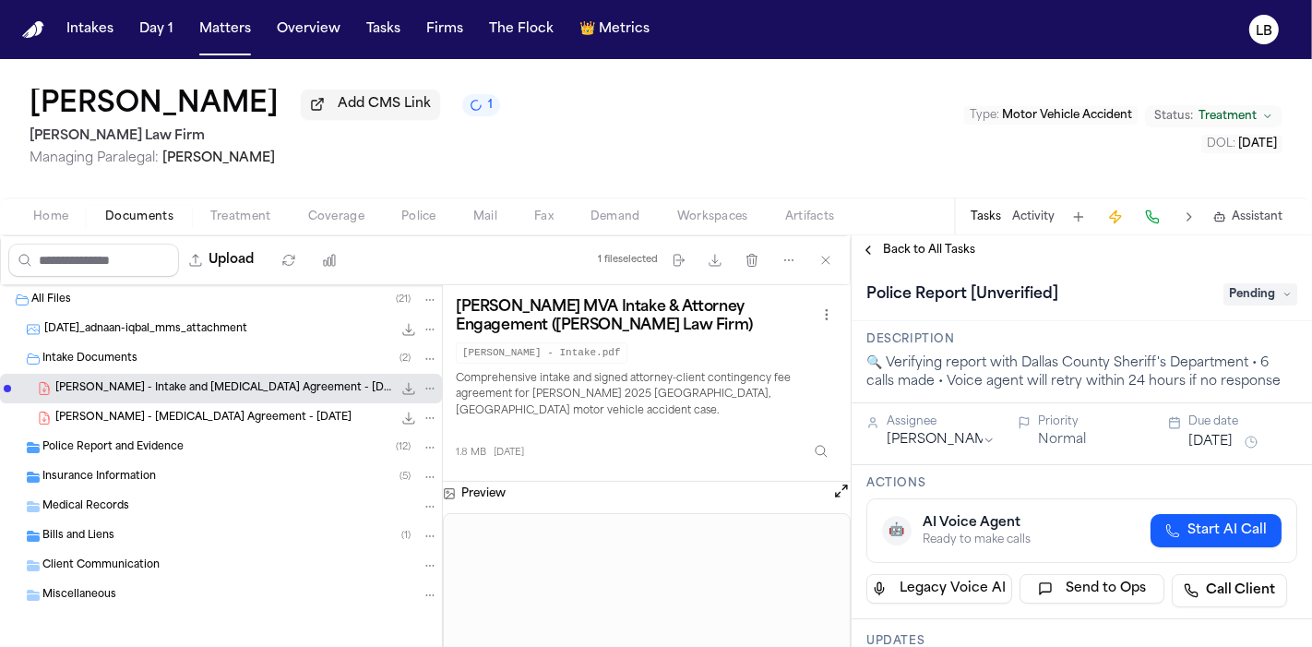
click at [1243, 291] on span "Pending" at bounding box center [1260, 294] width 74 height 22
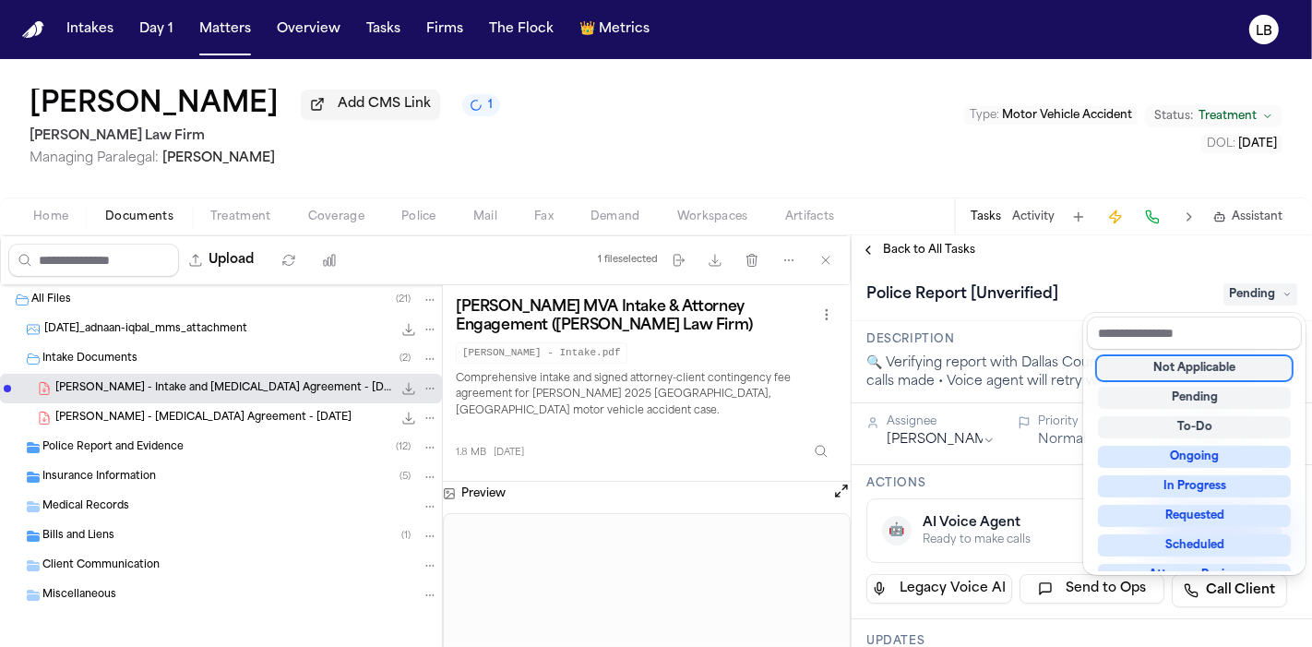
click at [1238, 365] on div "Not Applicable" at bounding box center [1194, 368] width 193 height 22
click at [1040, 218] on div "Adnaan Iqbal Add CMS Link 1 Ruy Mireles Law Firm Managing Paralegal: Jessica Ba…" at bounding box center [656, 353] width 1312 height 588
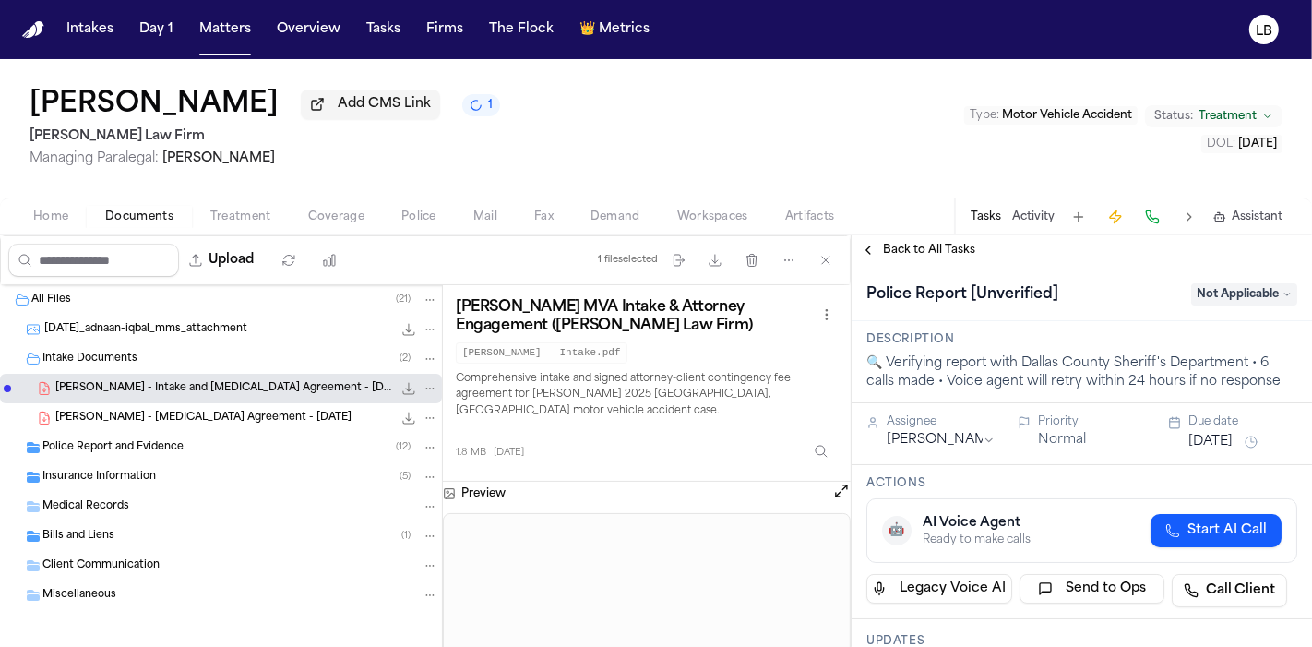
click at [1040, 218] on button "Activity" at bounding box center [1033, 216] width 42 height 15
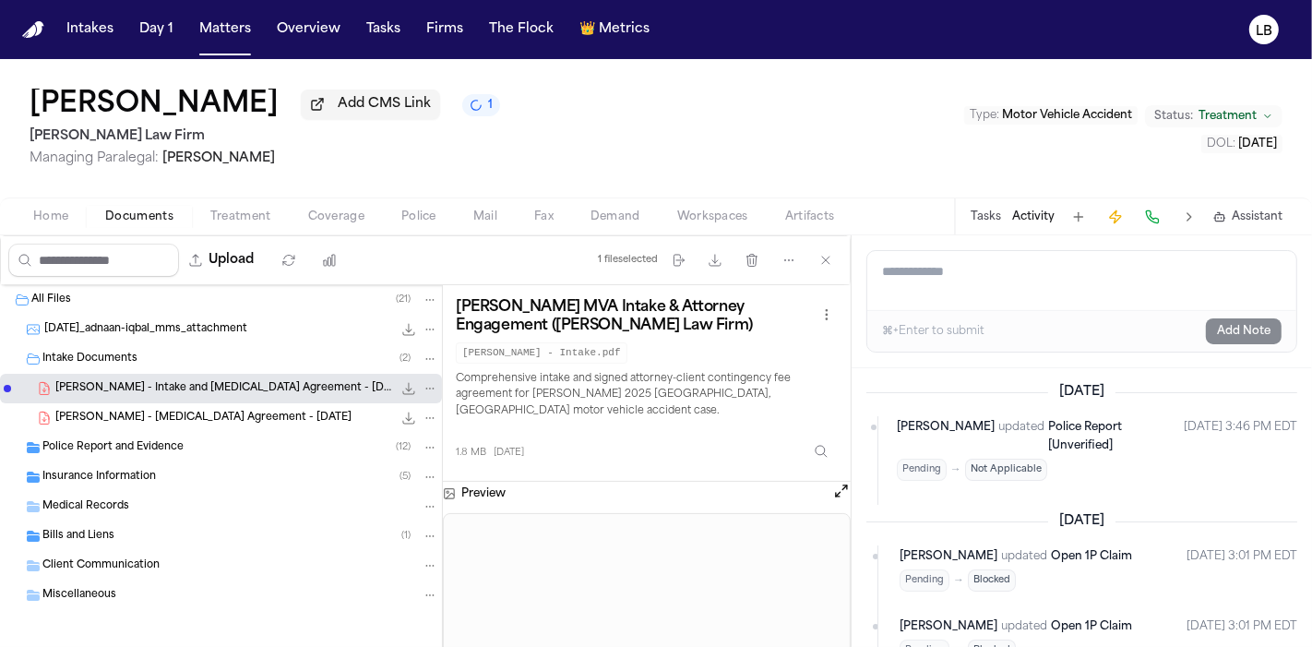
click at [1028, 282] on textarea "Add a note to this matter" at bounding box center [1081, 280] width 429 height 59
type textarea "**********"
click at [1265, 333] on button "Add Note" at bounding box center [1244, 331] width 76 height 26
